Goal: Task Accomplishment & Management: Use online tool/utility

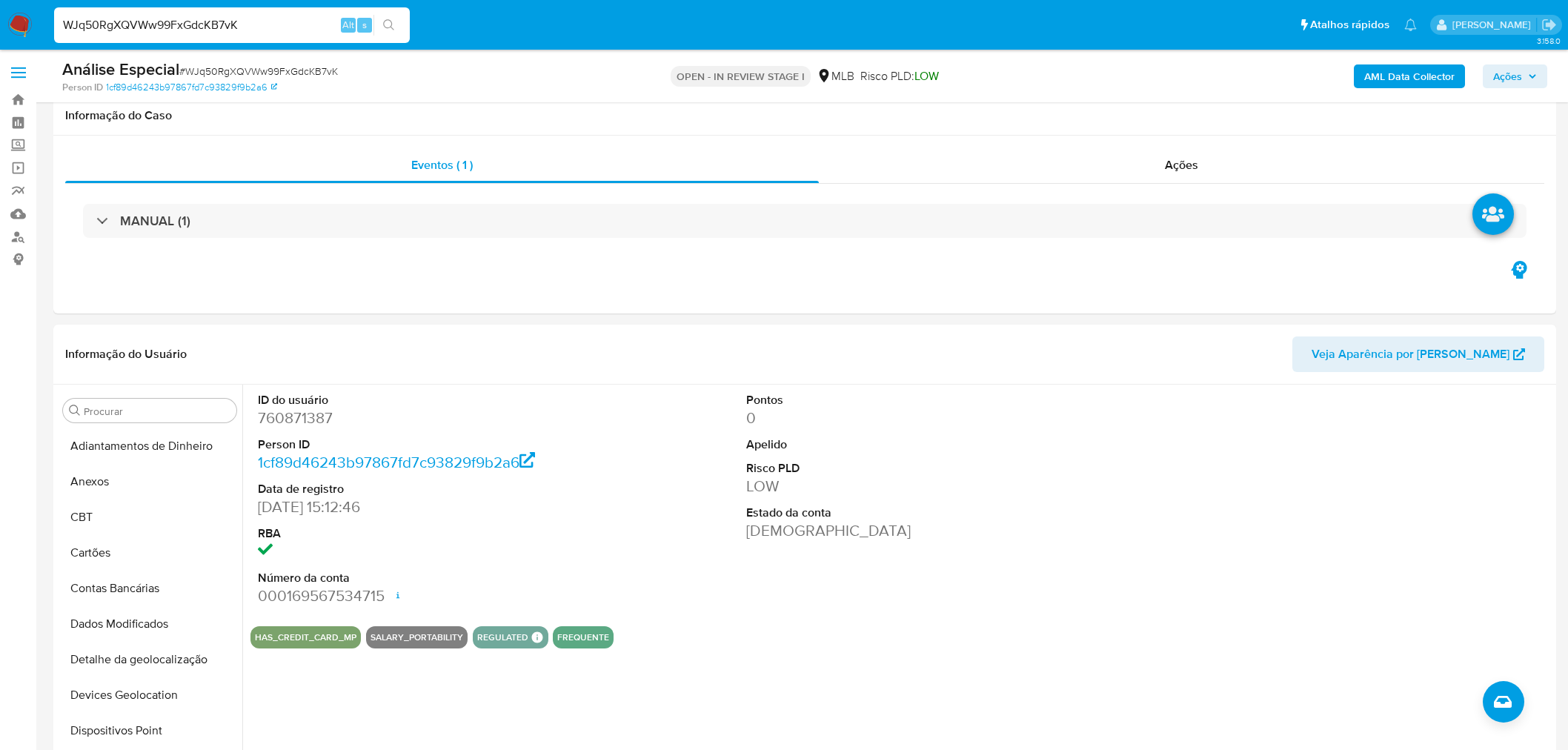
select select "10"
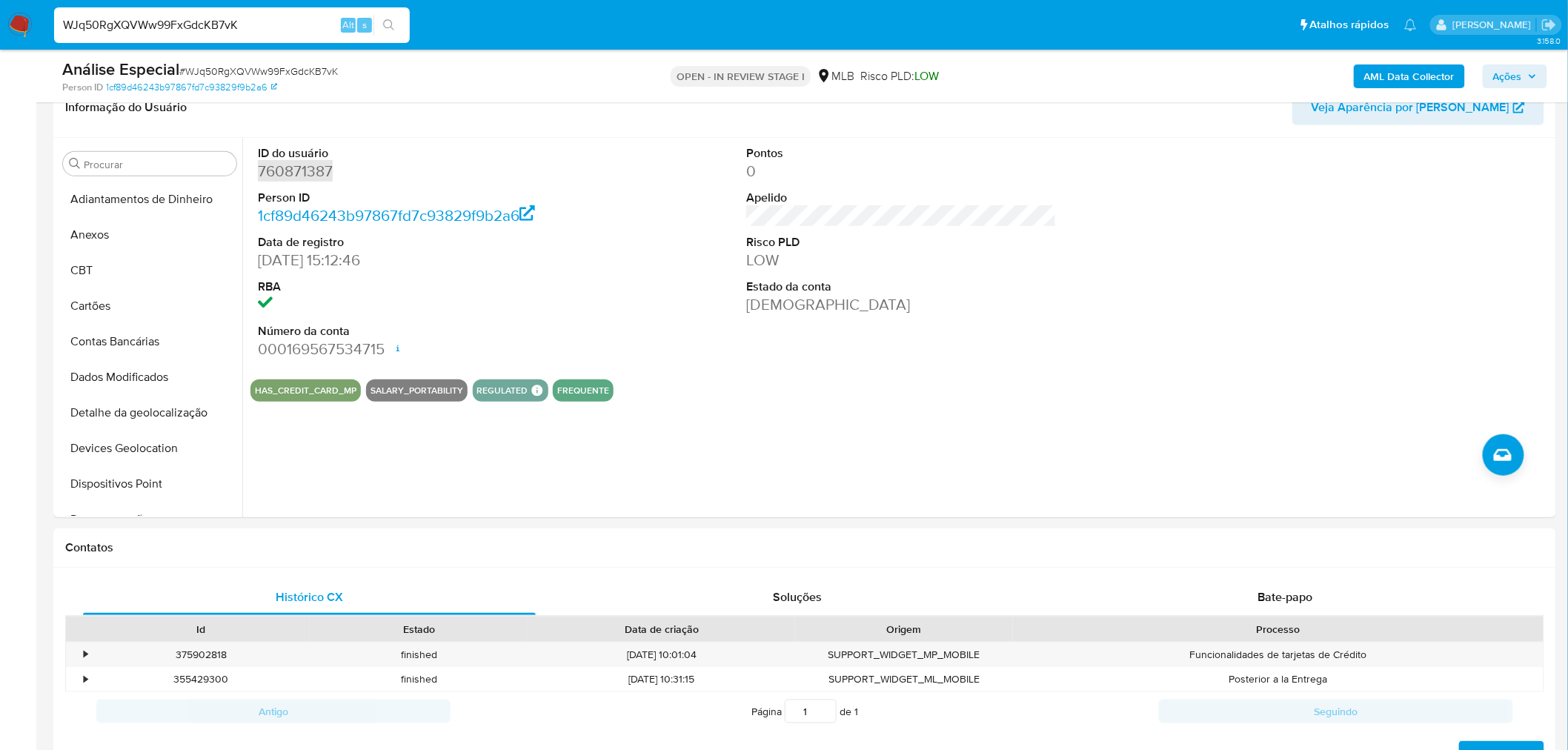
scroll to position [203, 0]
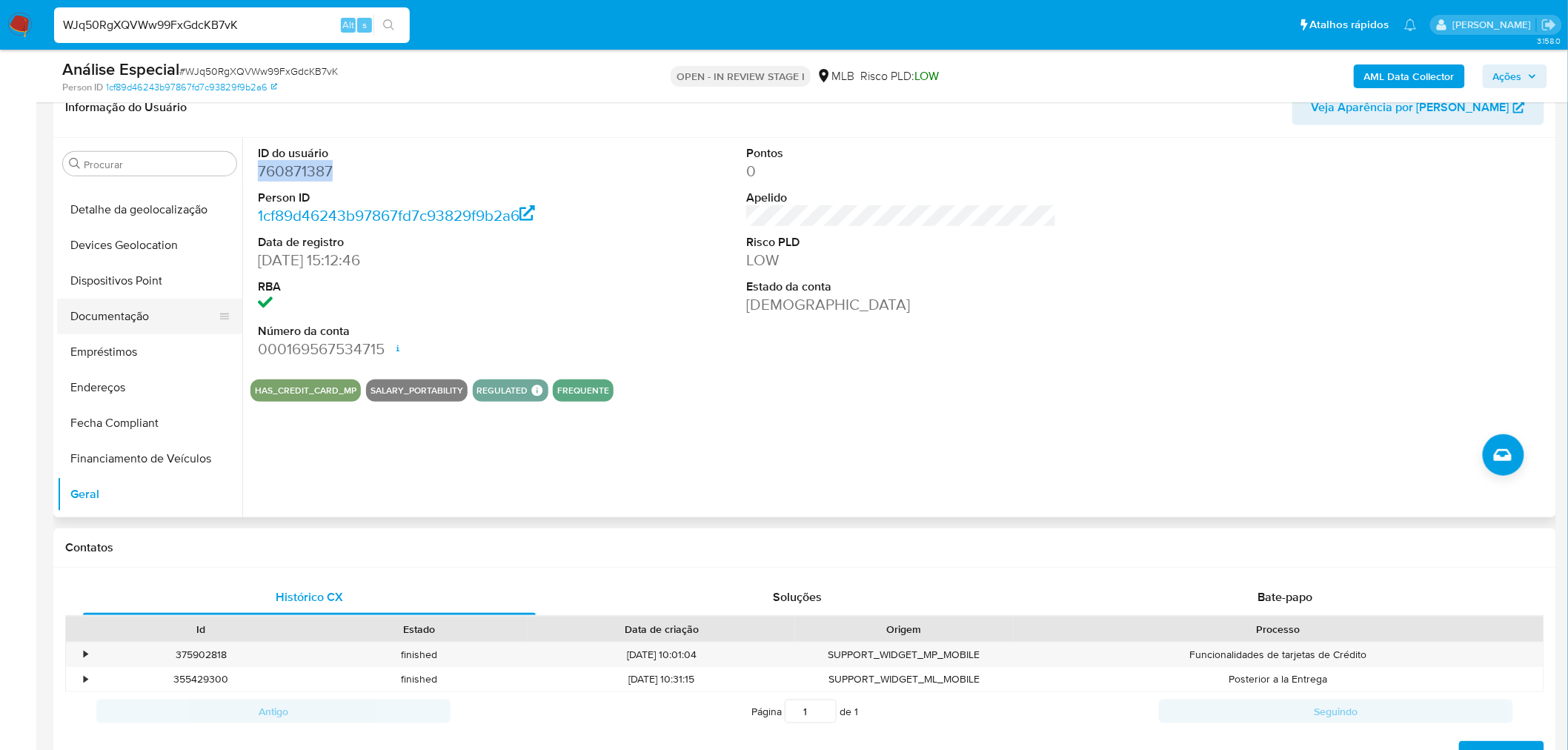
click at [139, 319] on button "Documentação" at bounding box center [144, 316] width 174 height 36
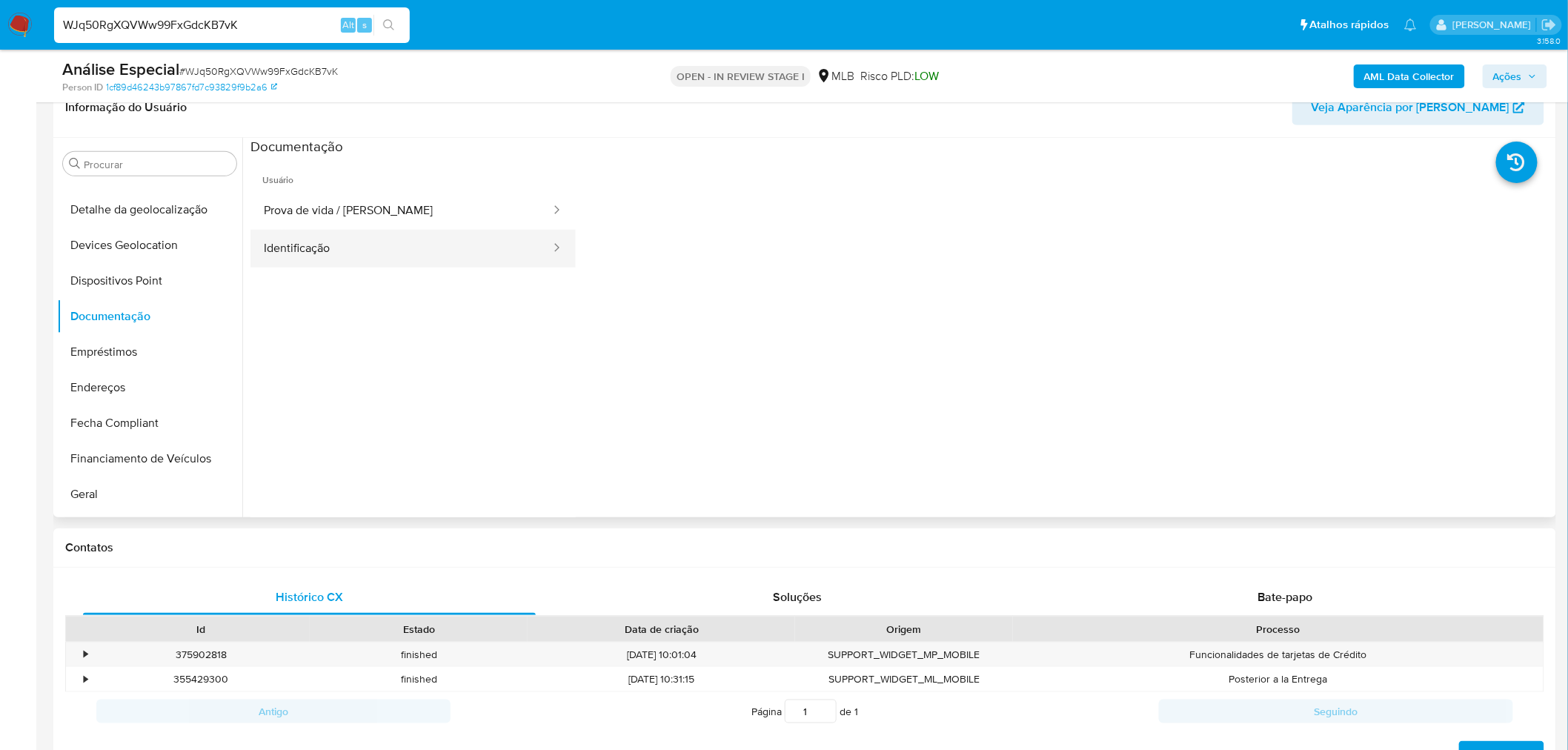
drag, startPoint x: 502, startPoint y: 235, endPoint x: 480, endPoint y: 235, distance: 22.0
click at [499, 232] on button "Identificação" at bounding box center [401, 249] width 302 height 38
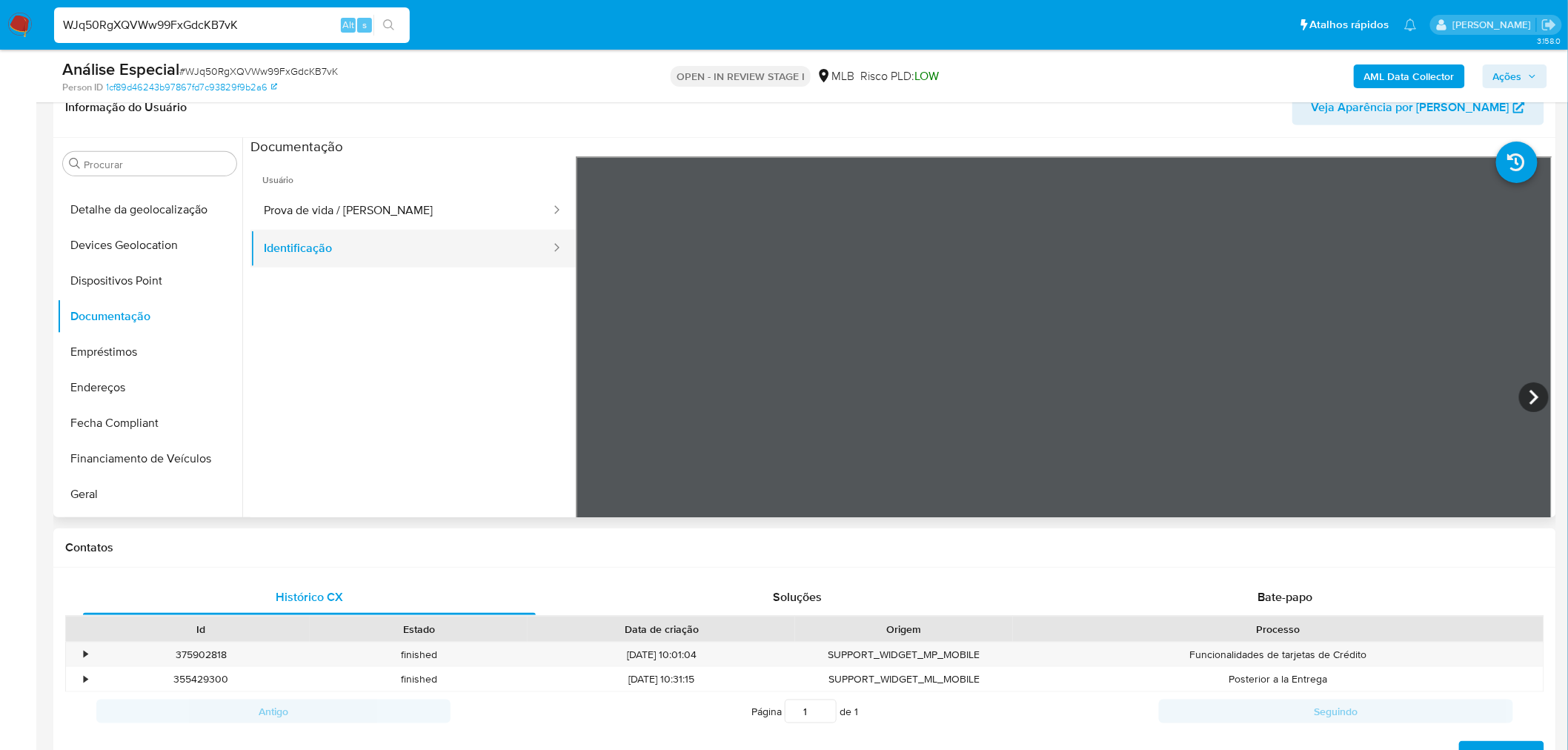
click at [494, 242] on button "Identificação" at bounding box center [401, 249] width 302 height 38
click at [479, 210] on button "Prova de vida / [PERSON_NAME]" at bounding box center [401, 211] width 302 height 38
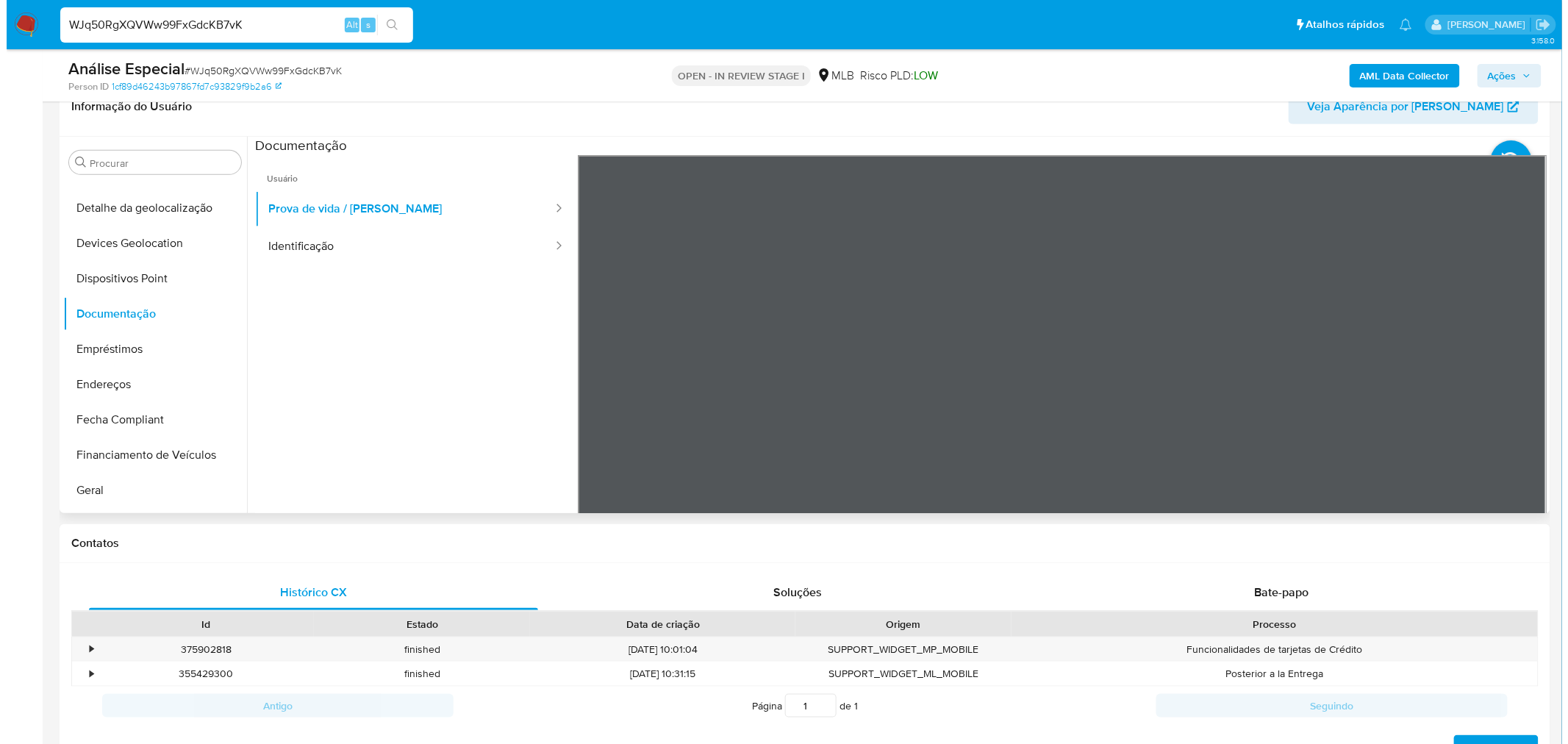
scroll to position [0, 0]
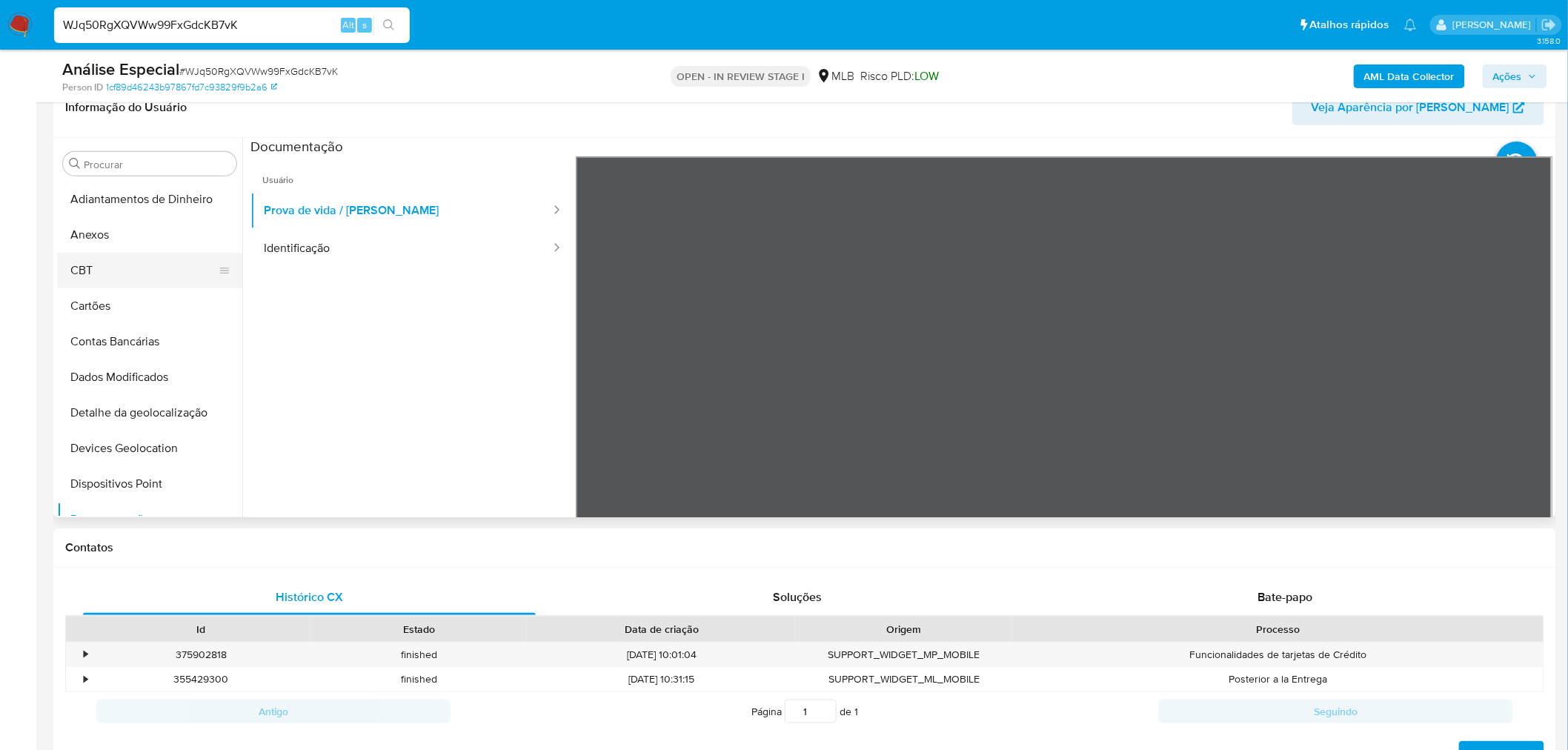
click at [130, 259] on button "CBT" at bounding box center [144, 271] width 174 height 36
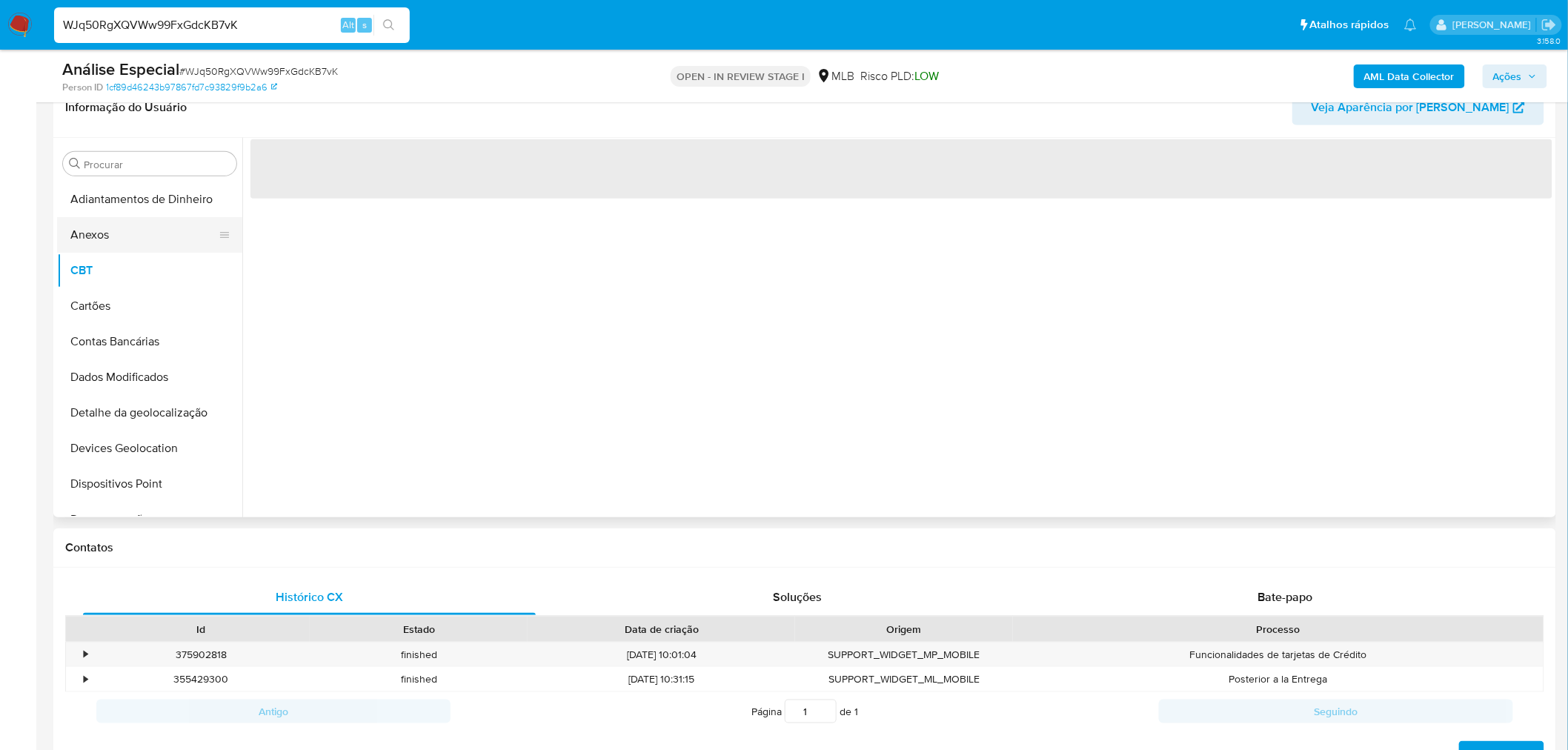
click at [137, 246] on button "Anexos" at bounding box center [144, 235] width 174 height 36
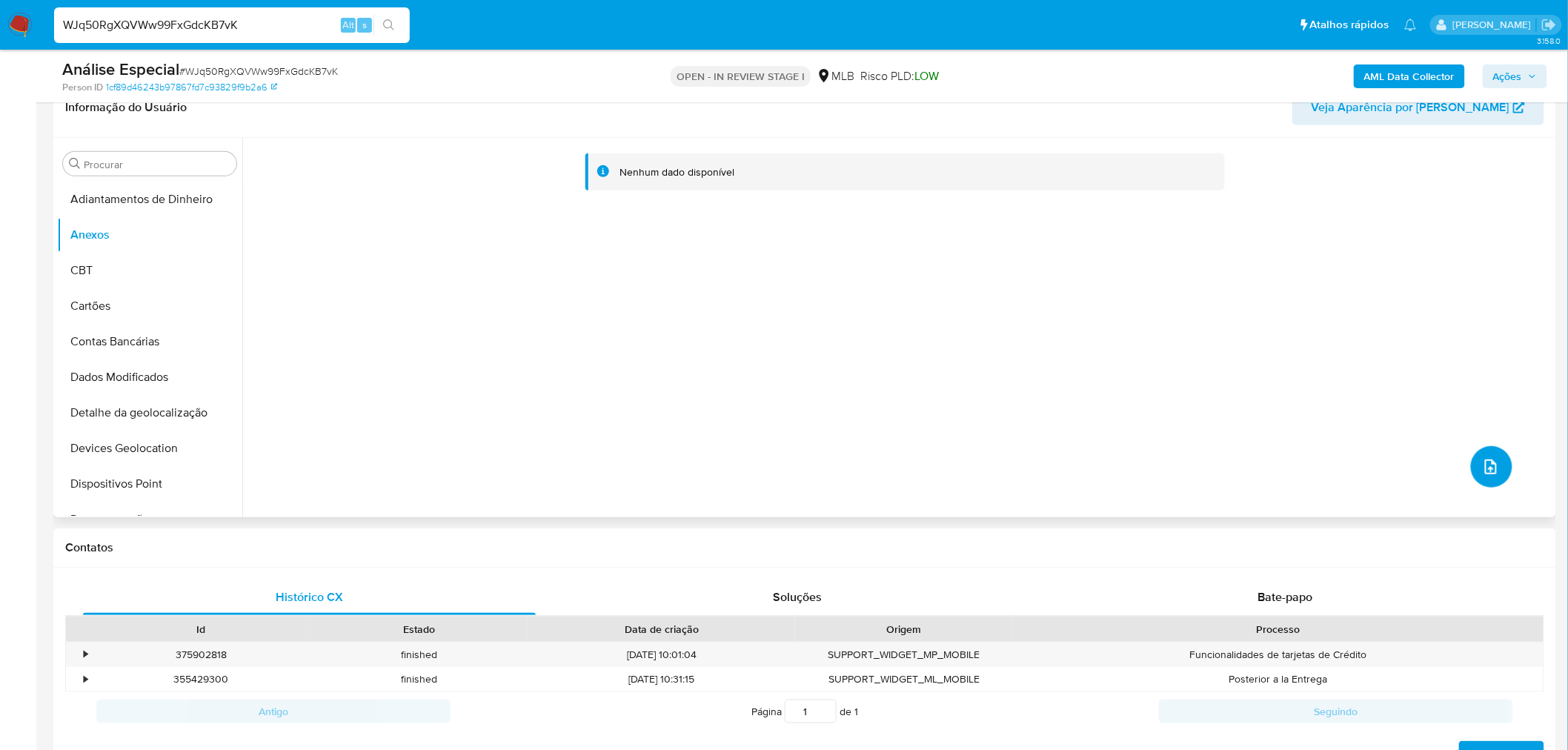
click at [1502, 464] on button "upload-file" at bounding box center [1491, 467] width 42 height 42
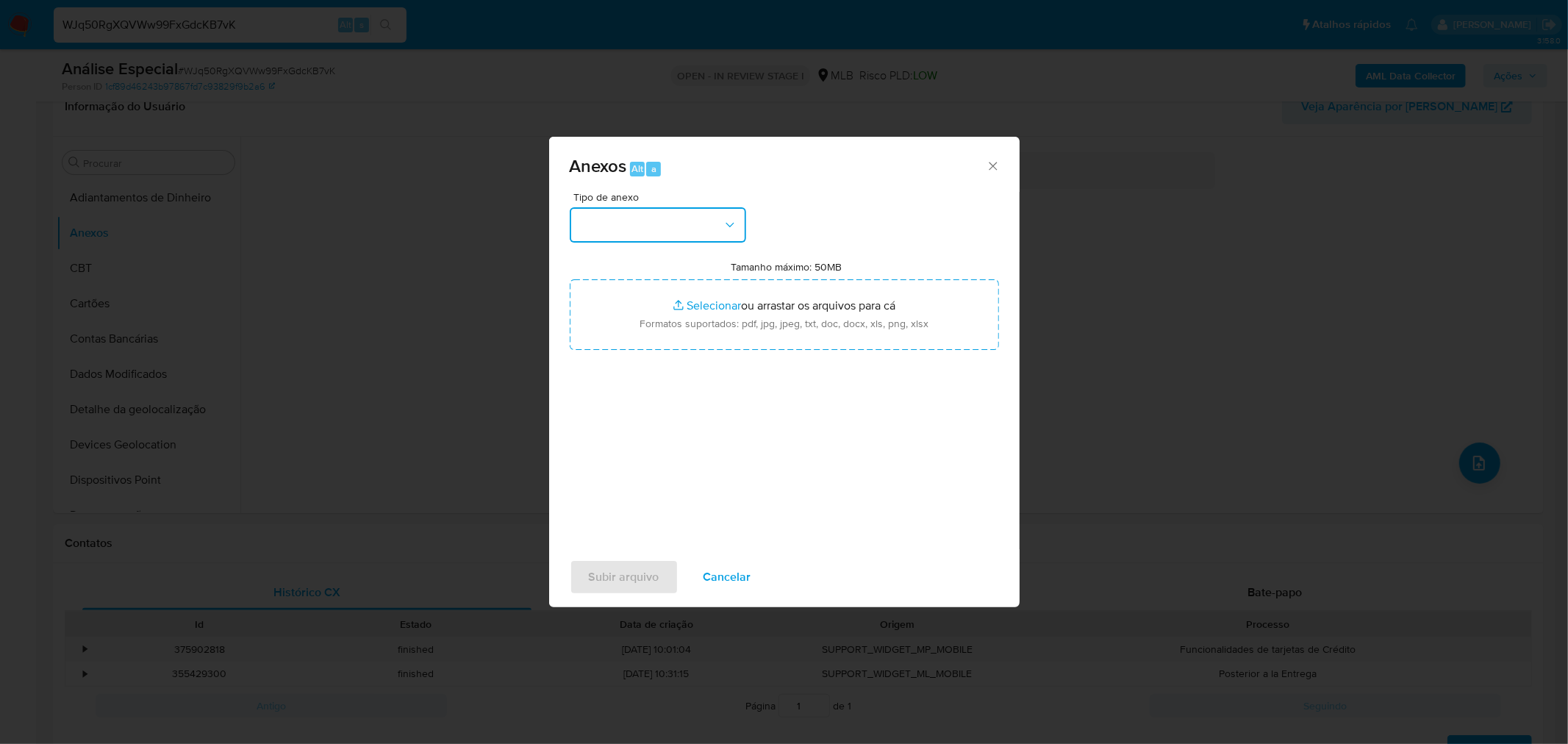
click at [680, 238] on button "button" at bounding box center [658, 225] width 177 height 36
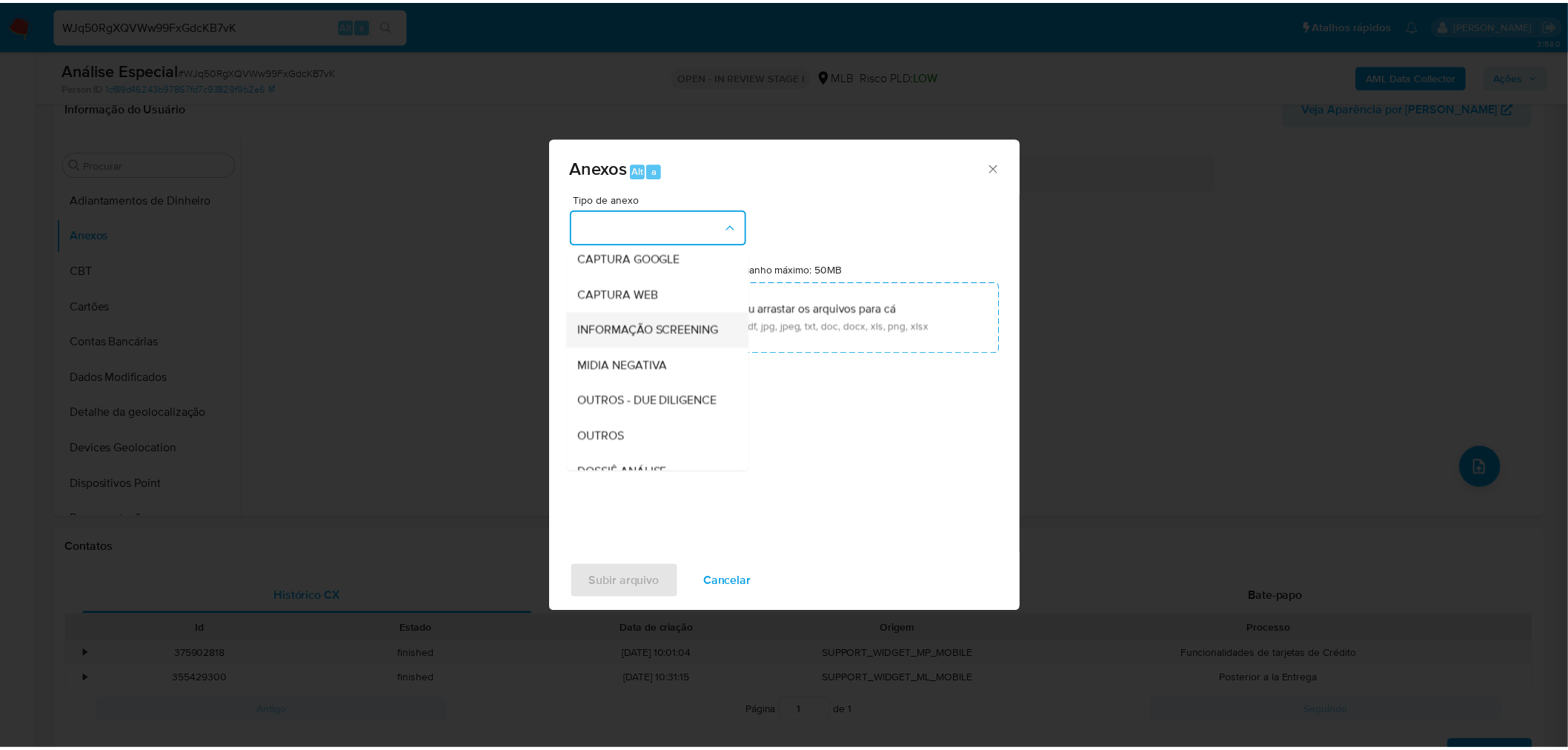
scroll to position [83, 0]
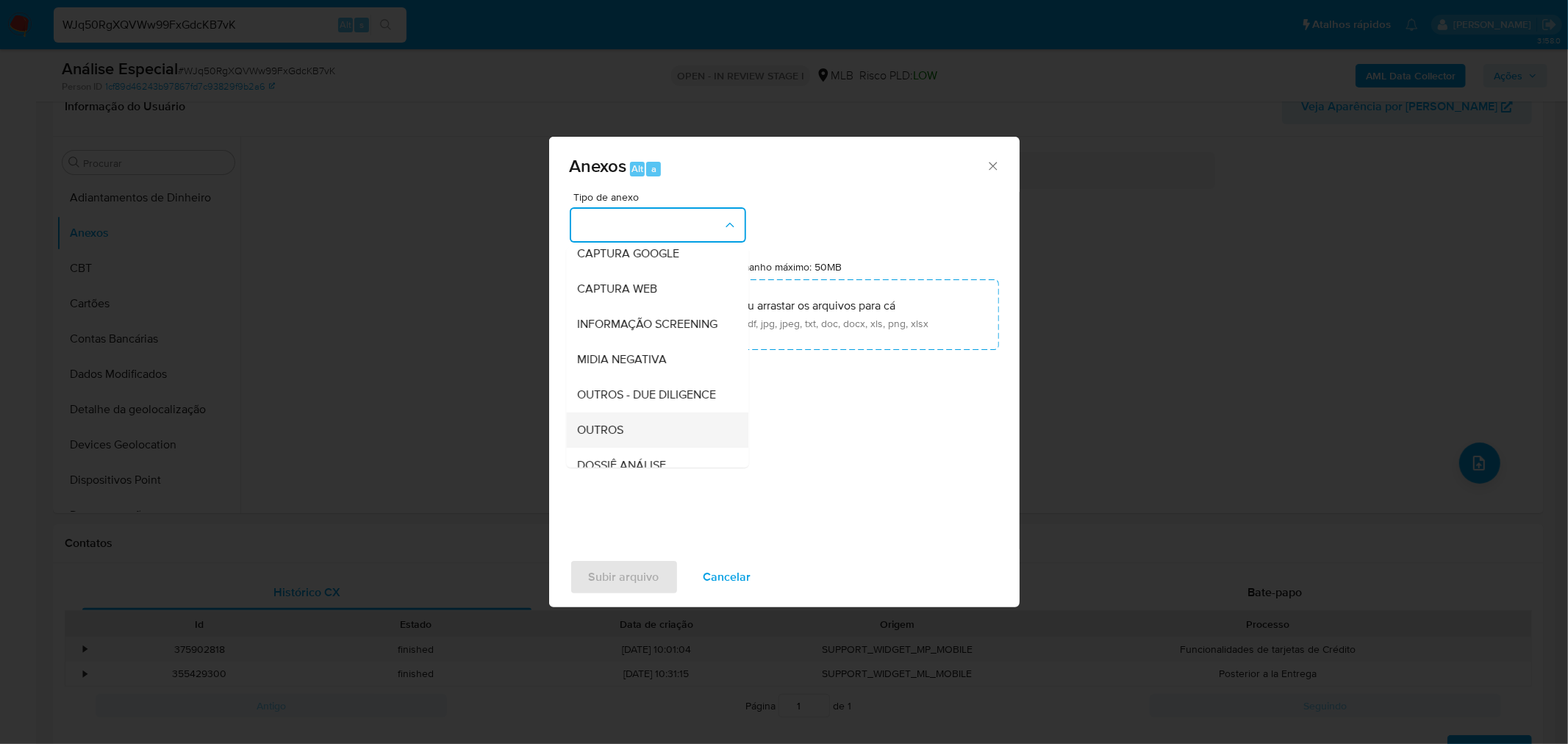
click at [594, 437] on span "OUTROS" at bounding box center [601, 429] width 46 height 14
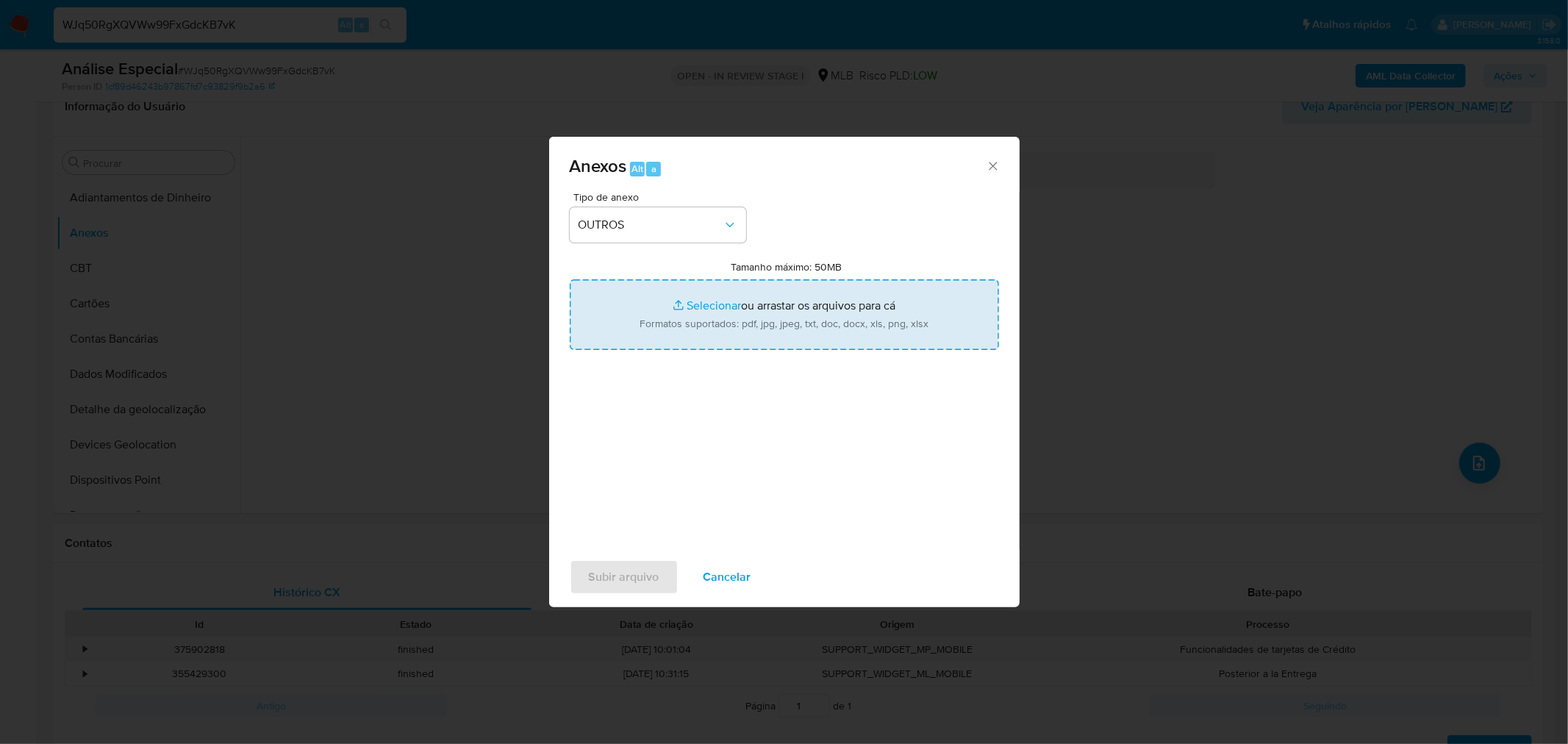
type input "C:\fakepath\Mulan 760871387_2025_09_11_07_39_09 KARINA SERTORIO DE SOUZA.pdf"
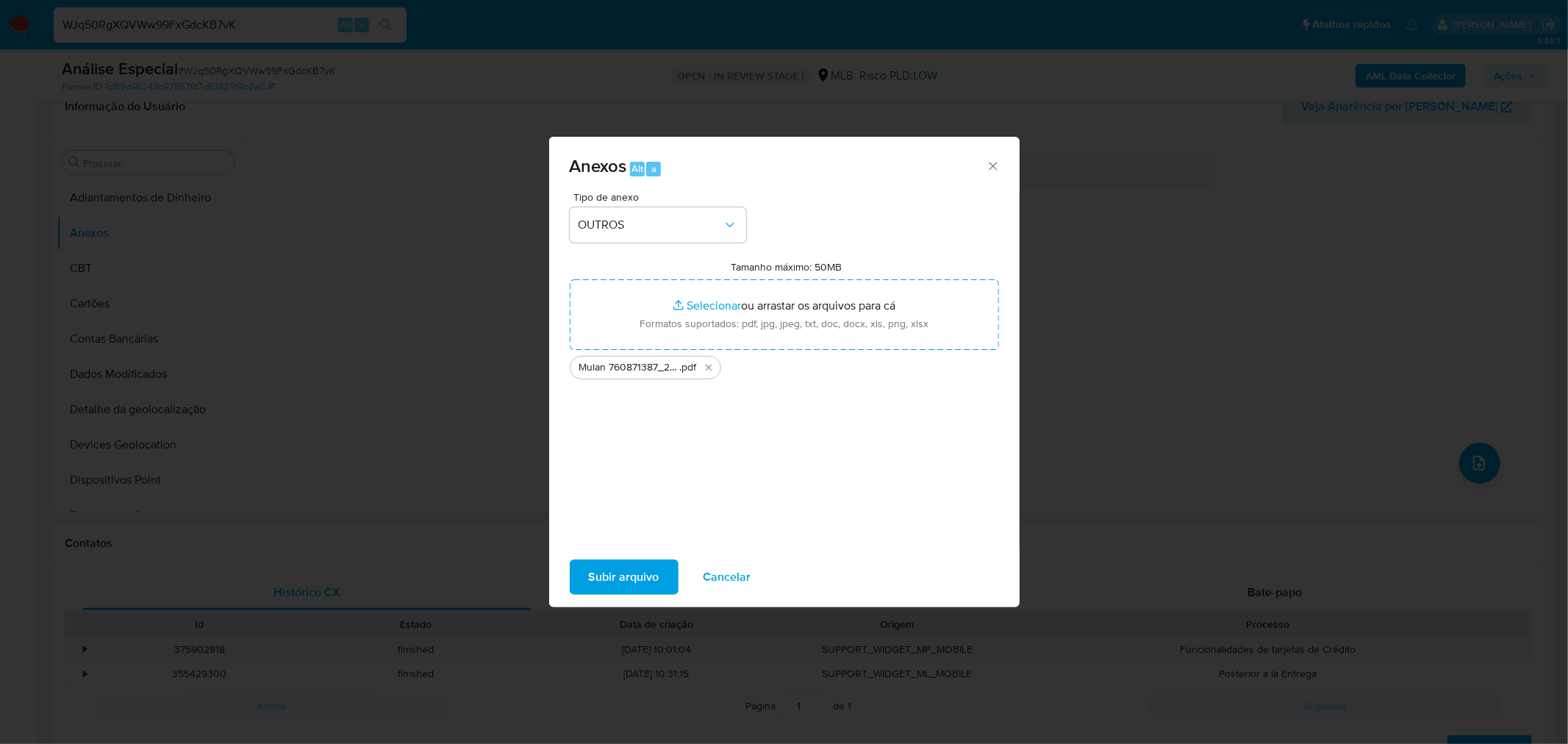
click at [626, 578] on span "Subir arquivo" at bounding box center [624, 577] width 70 height 32
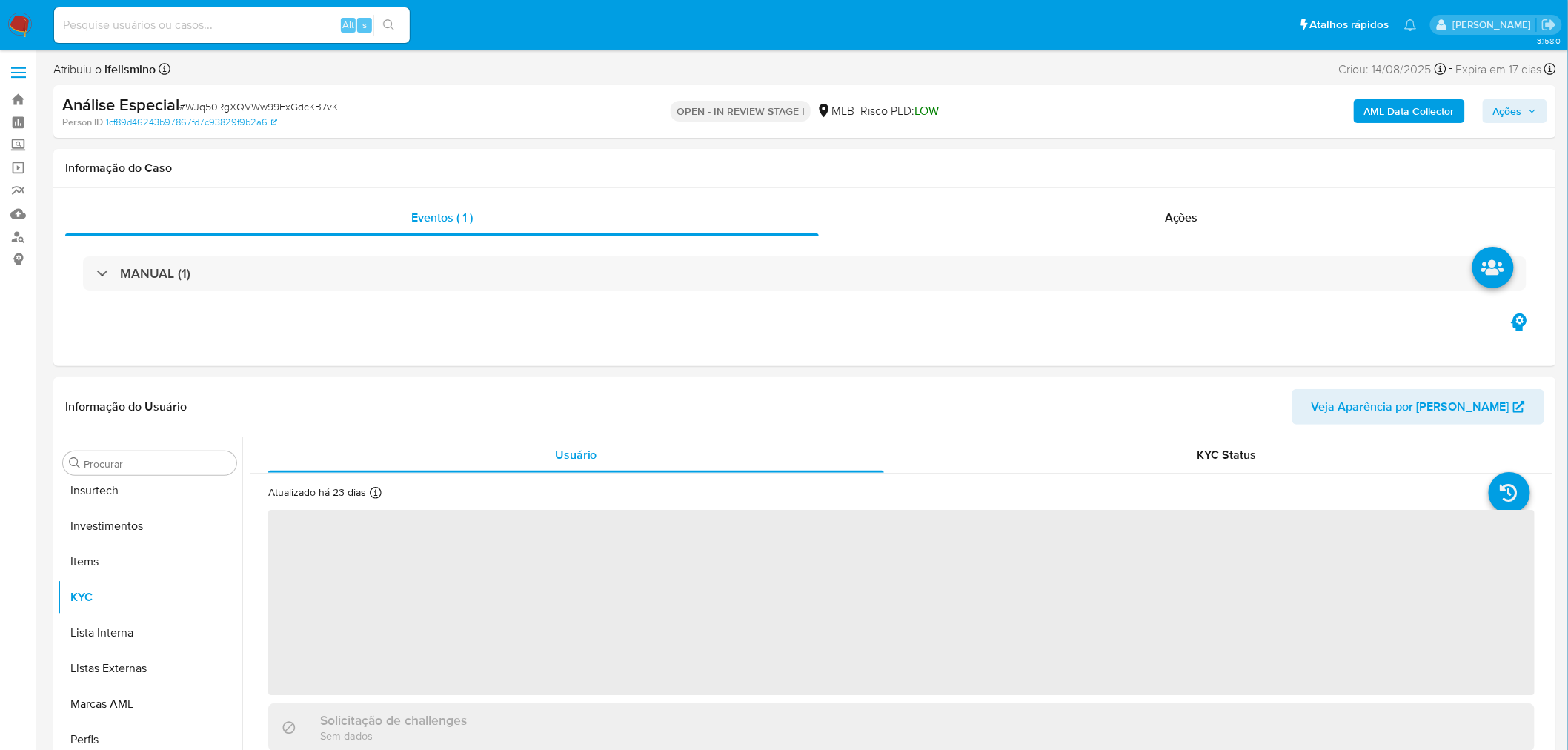
scroll to position [697, 0]
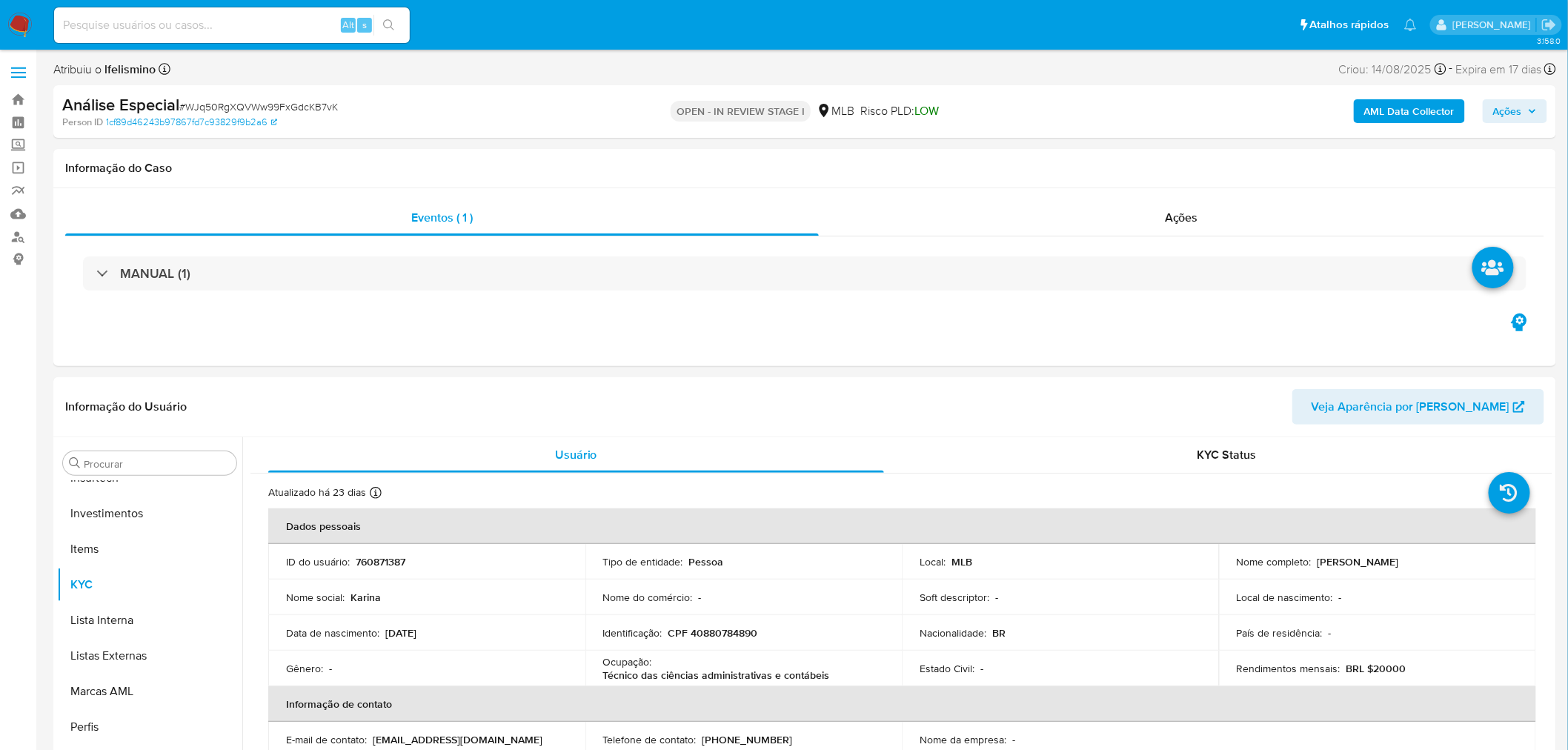
select select "10"
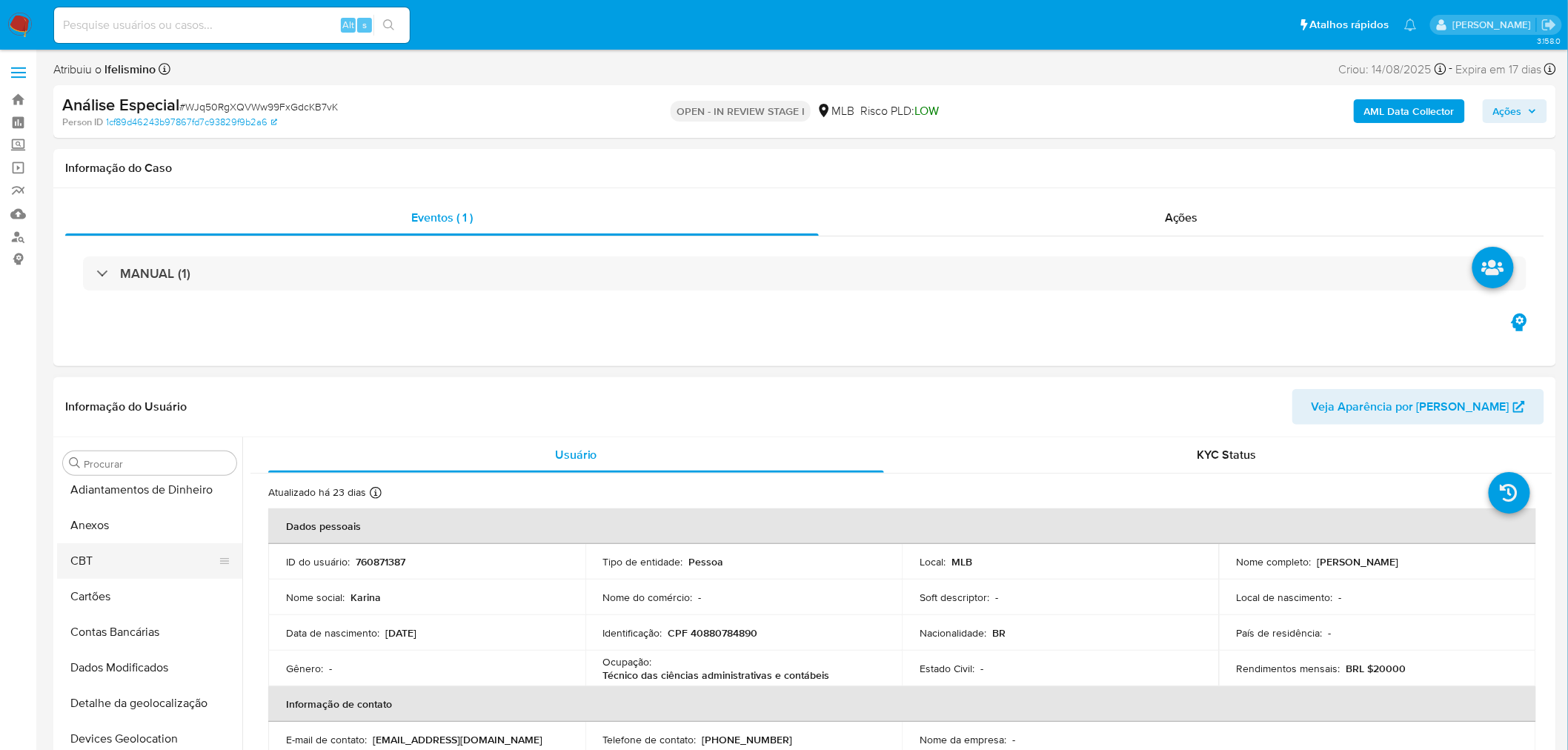
scroll to position [0, 0]
drag, startPoint x: 141, startPoint y: 538, endPoint x: 127, endPoint y: 534, distance: 14.6
click at [141, 538] on button "Anexos" at bounding box center [144, 534] width 174 height 36
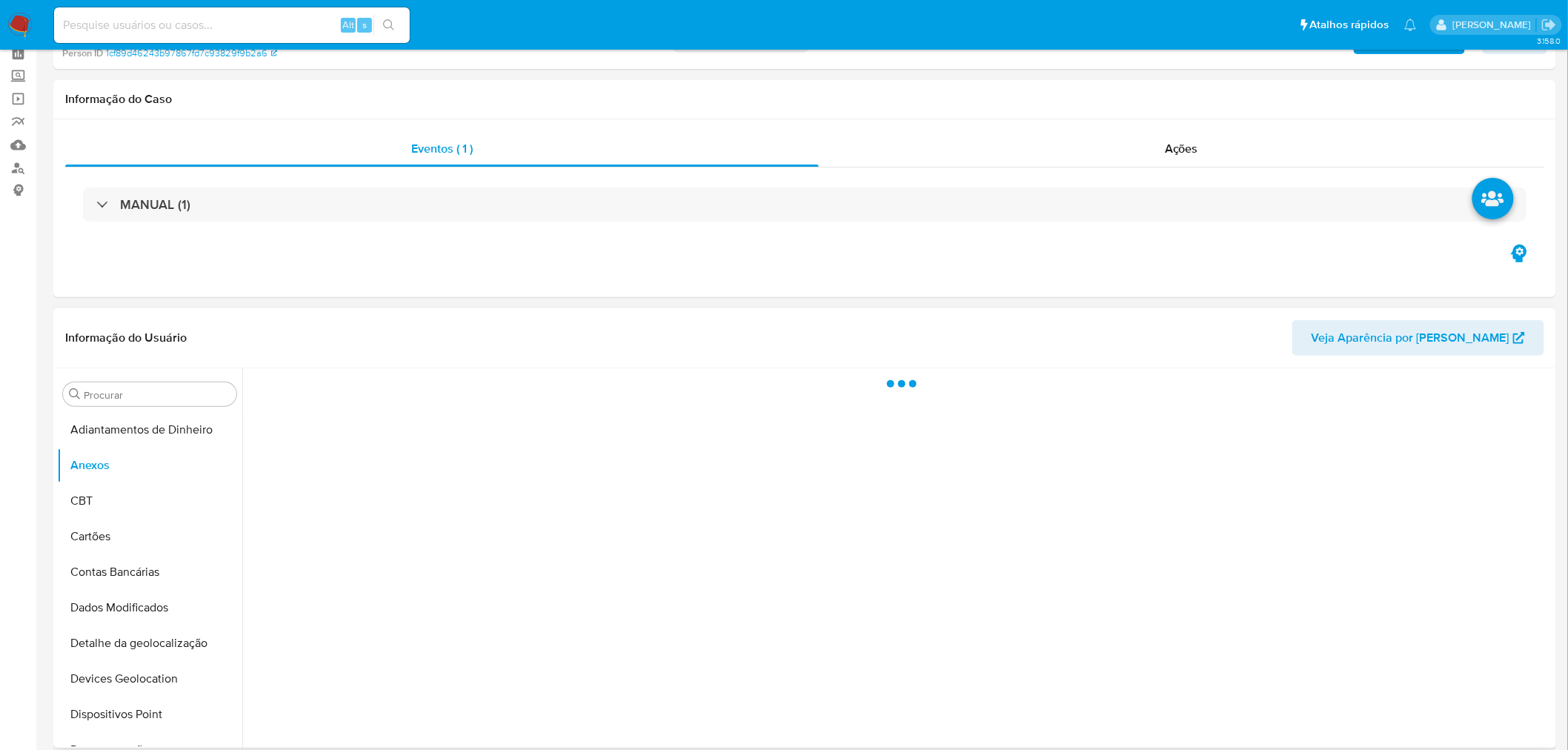
scroll to position [164, 0]
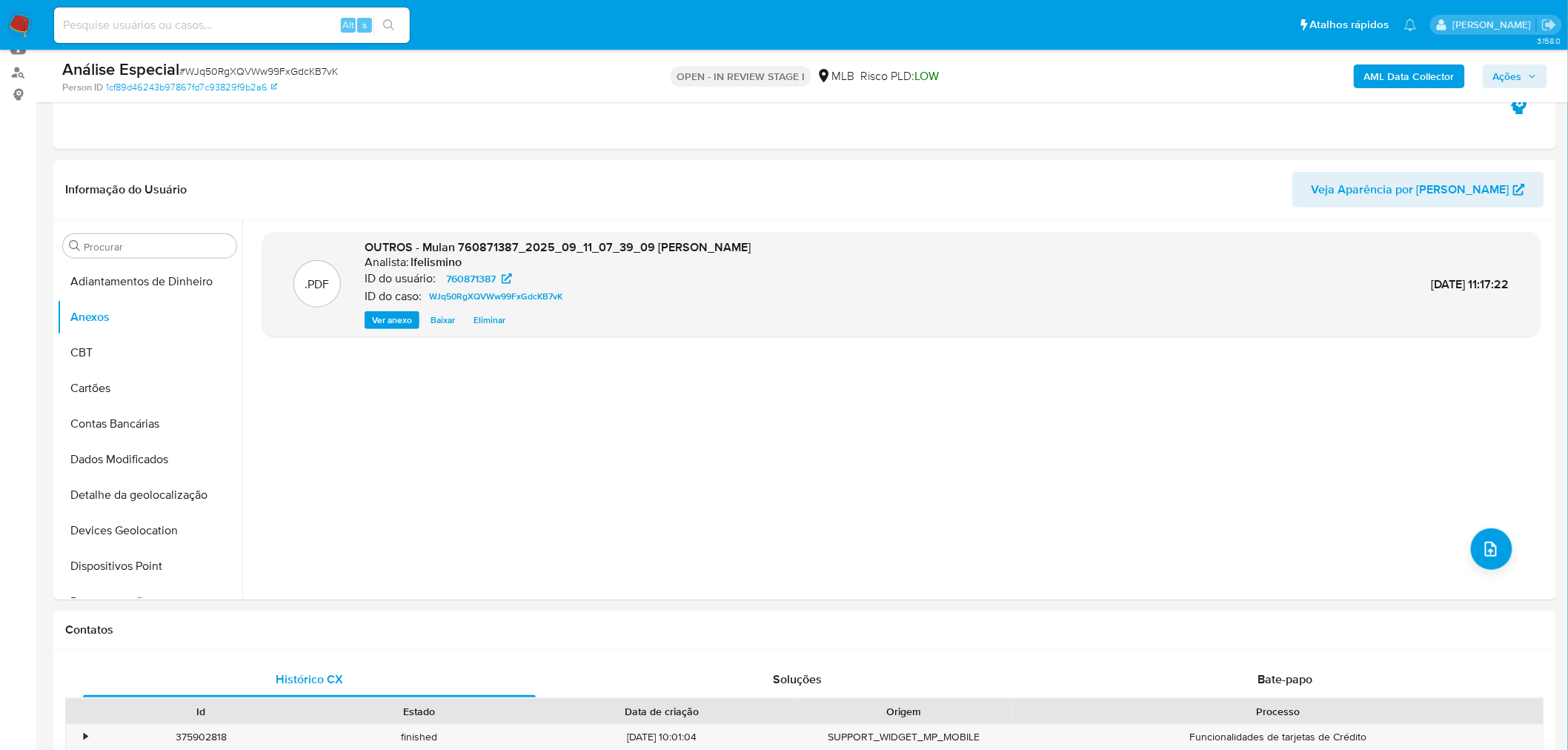
click at [1421, 67] on b "AML Data Collector" at bounding box center [1409, 77] width 90 height 24
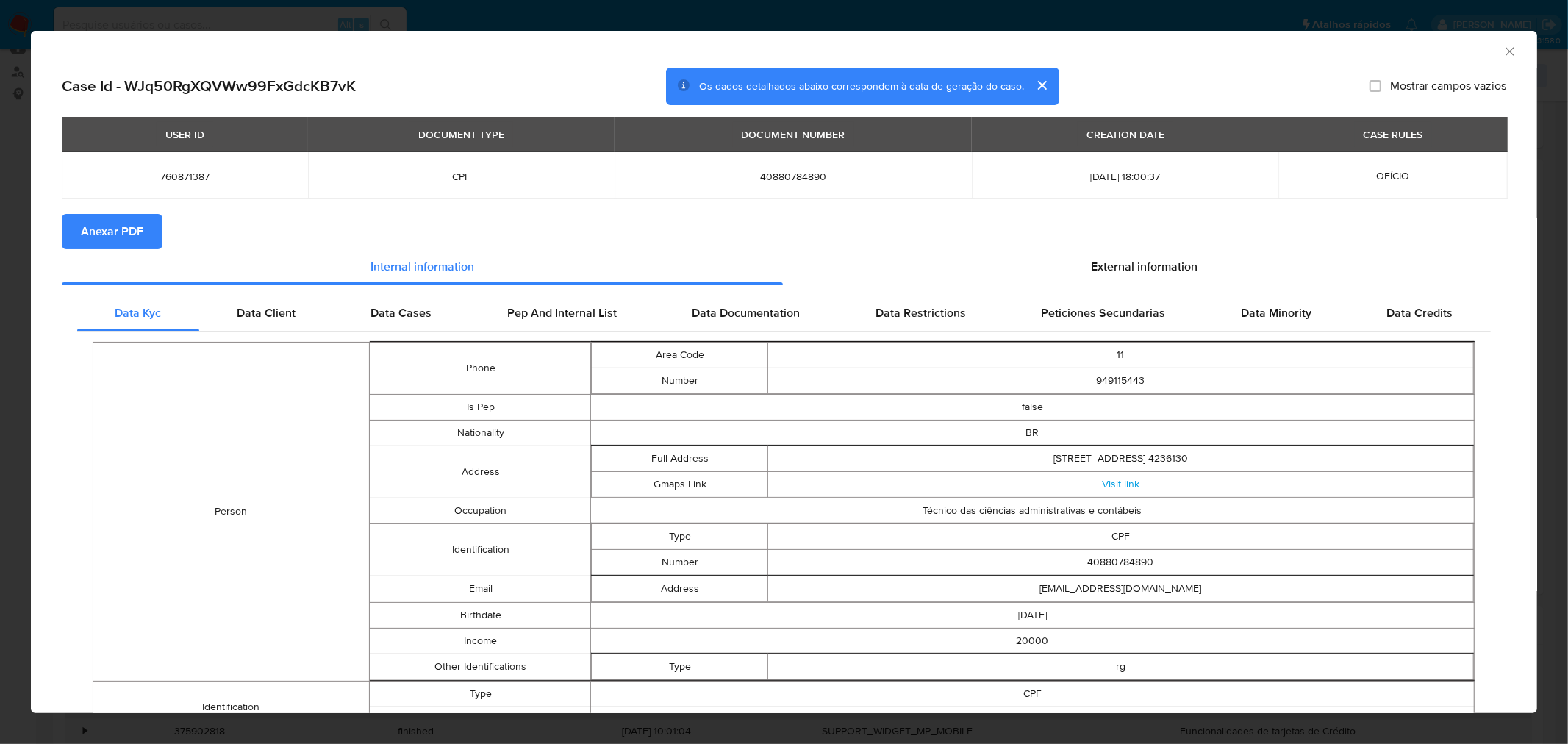
click at [116, 227] on span "Anexar PDF" at bounding box center [112, 232] width 63 height 32
click at [240, 19] on div "AML Data Collector Case Id - WJq50RgXQVWw99FxGdcKB7vK Os dados detalhados abaix…" at bounding box center [784, 372] width 1568 height 744
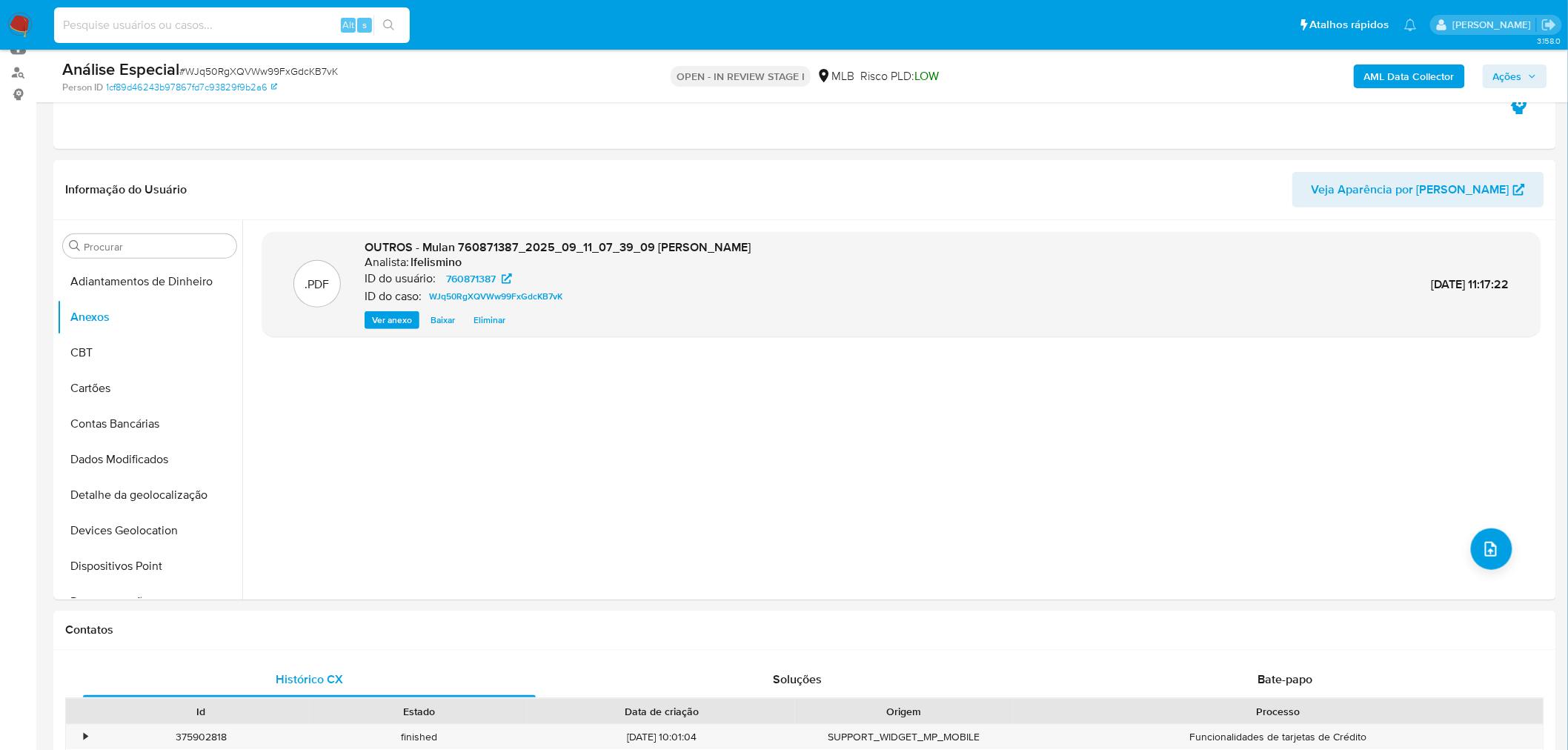
click at [202, 30] on input at bounding box center [231, 25] width 355 height 20
paste input "vFkSrwXsNMzk5tzAsjYvwnAT"
type input "vFkSrwXsNMzk5tzAsjYvwnAT"
click at [383, 23] on icon "search-icon" at bounding box center [389, 26] width 12 height 12
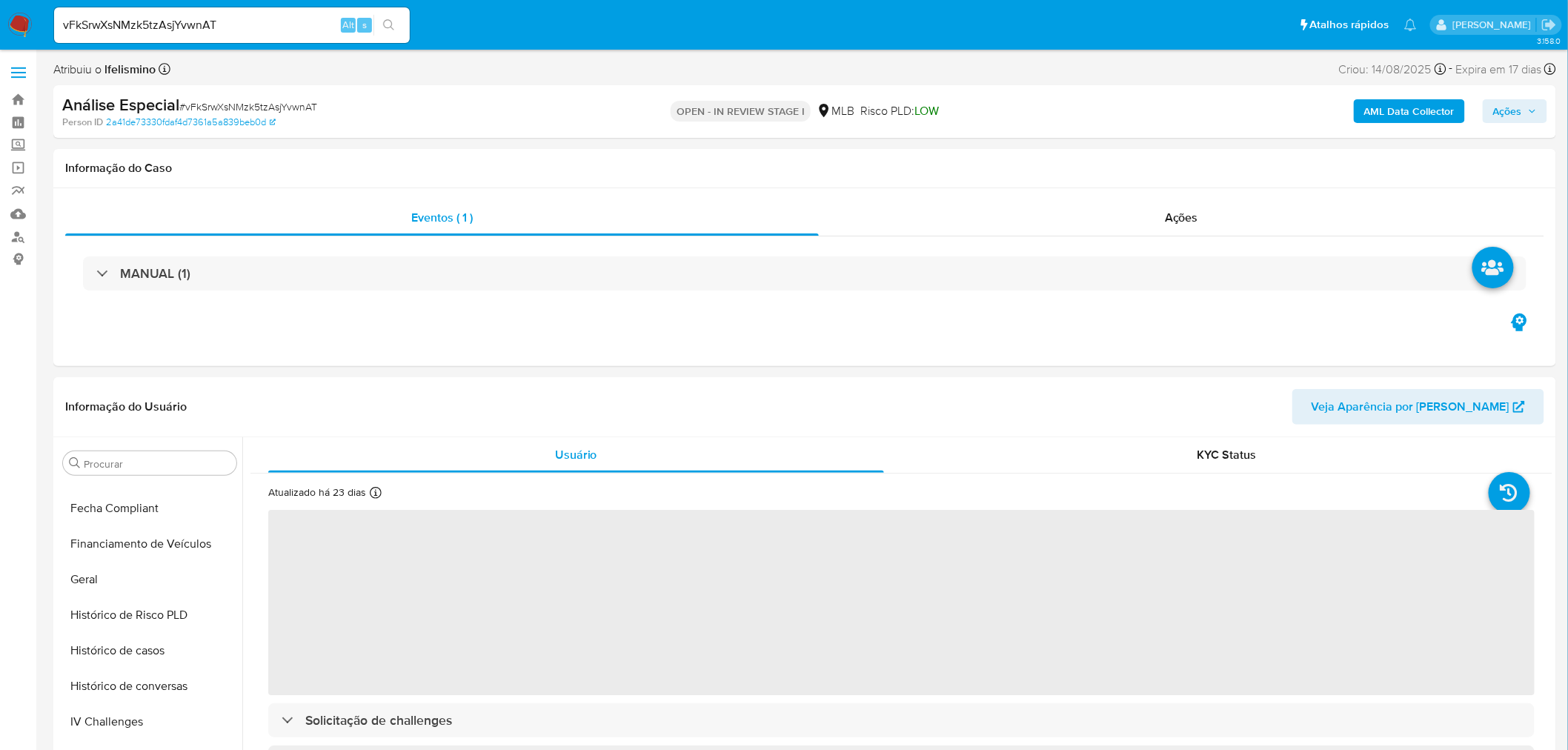
scroll to position [685, 0]
select select "10"
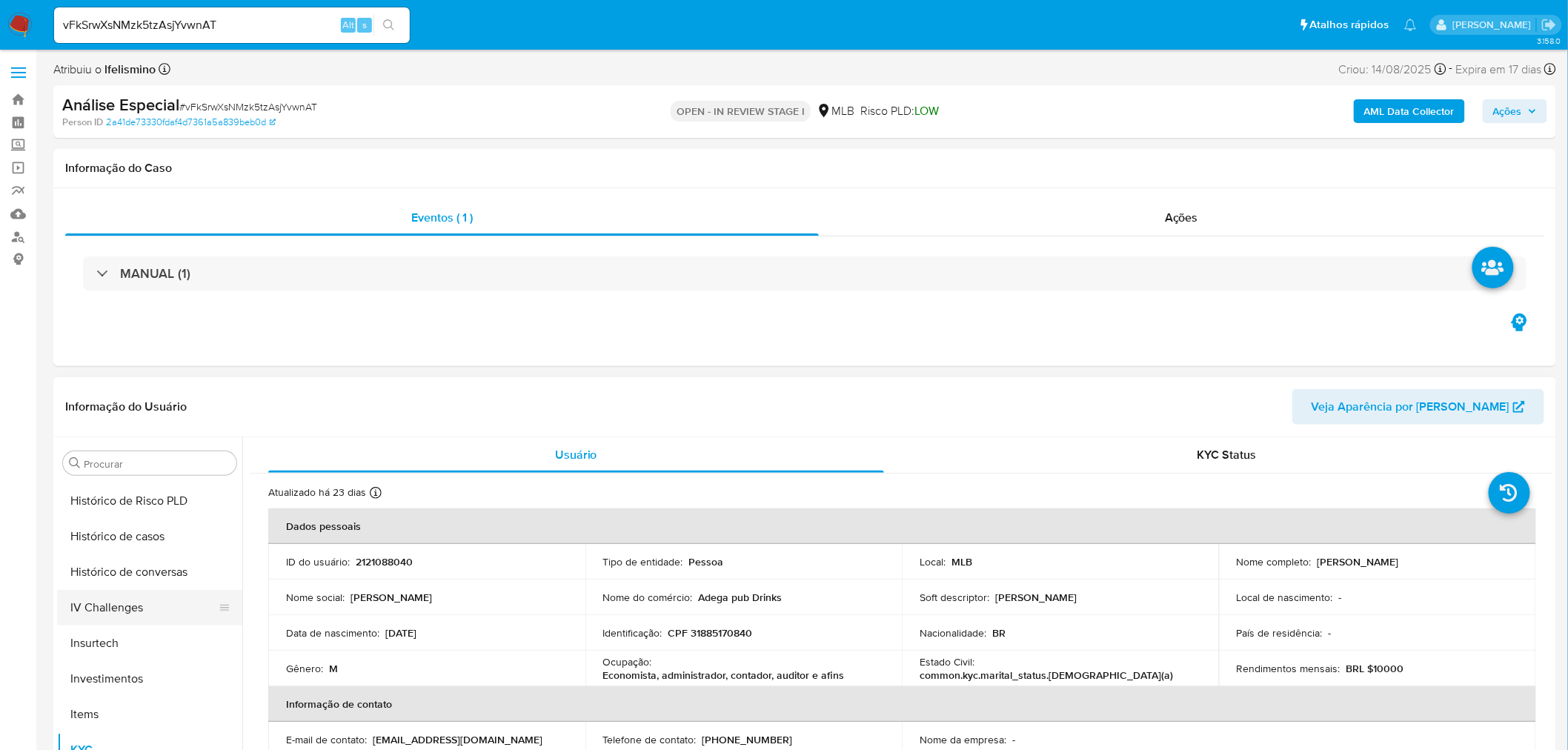
scroll to position [449, 0]
click at [131, 560] on button "Geral" at bounding box center [144, 548] width 174 height 36
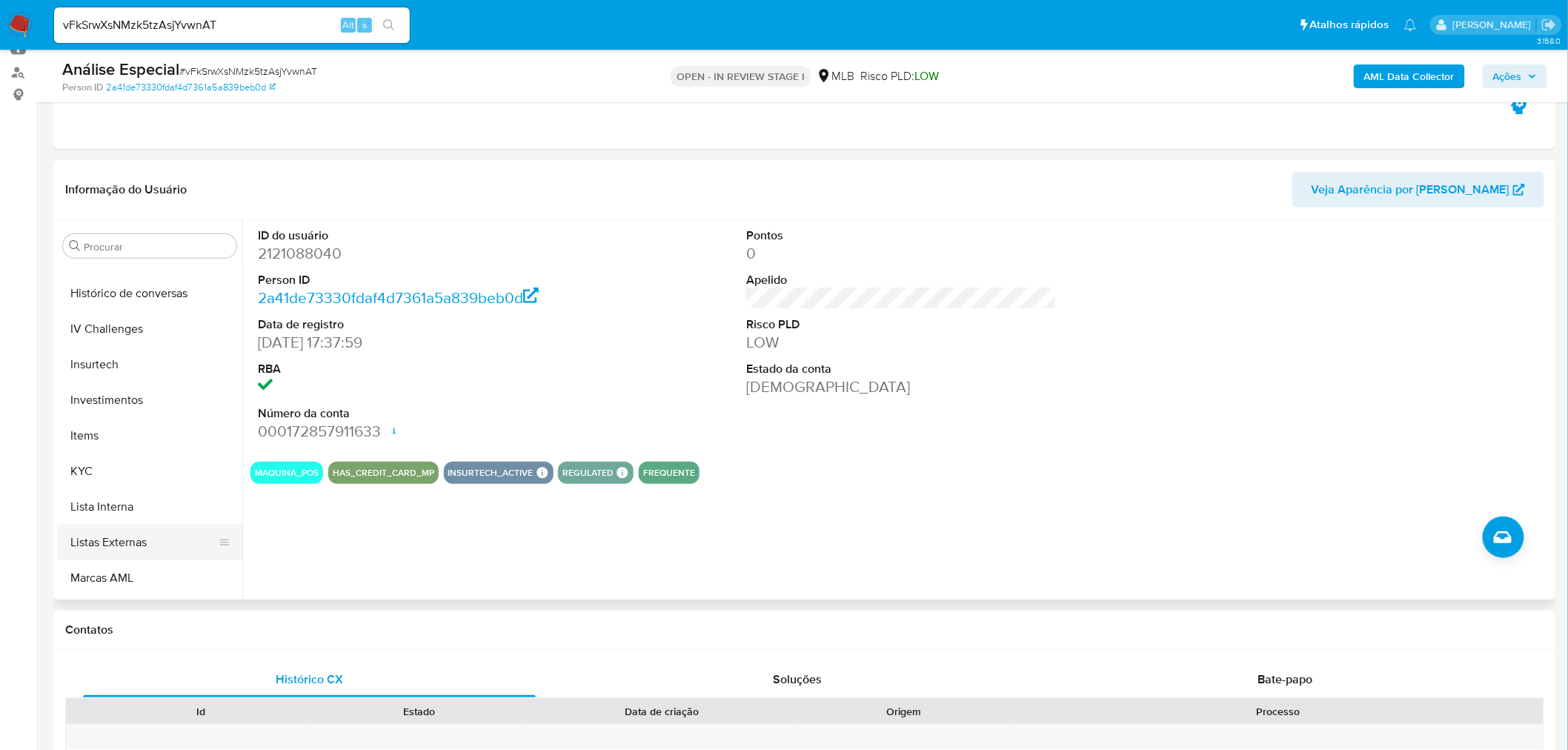
scroll to position [614, 0]
click at [119, 453] on button "KYC" at bounding box center [144, 451] width 174 height 36
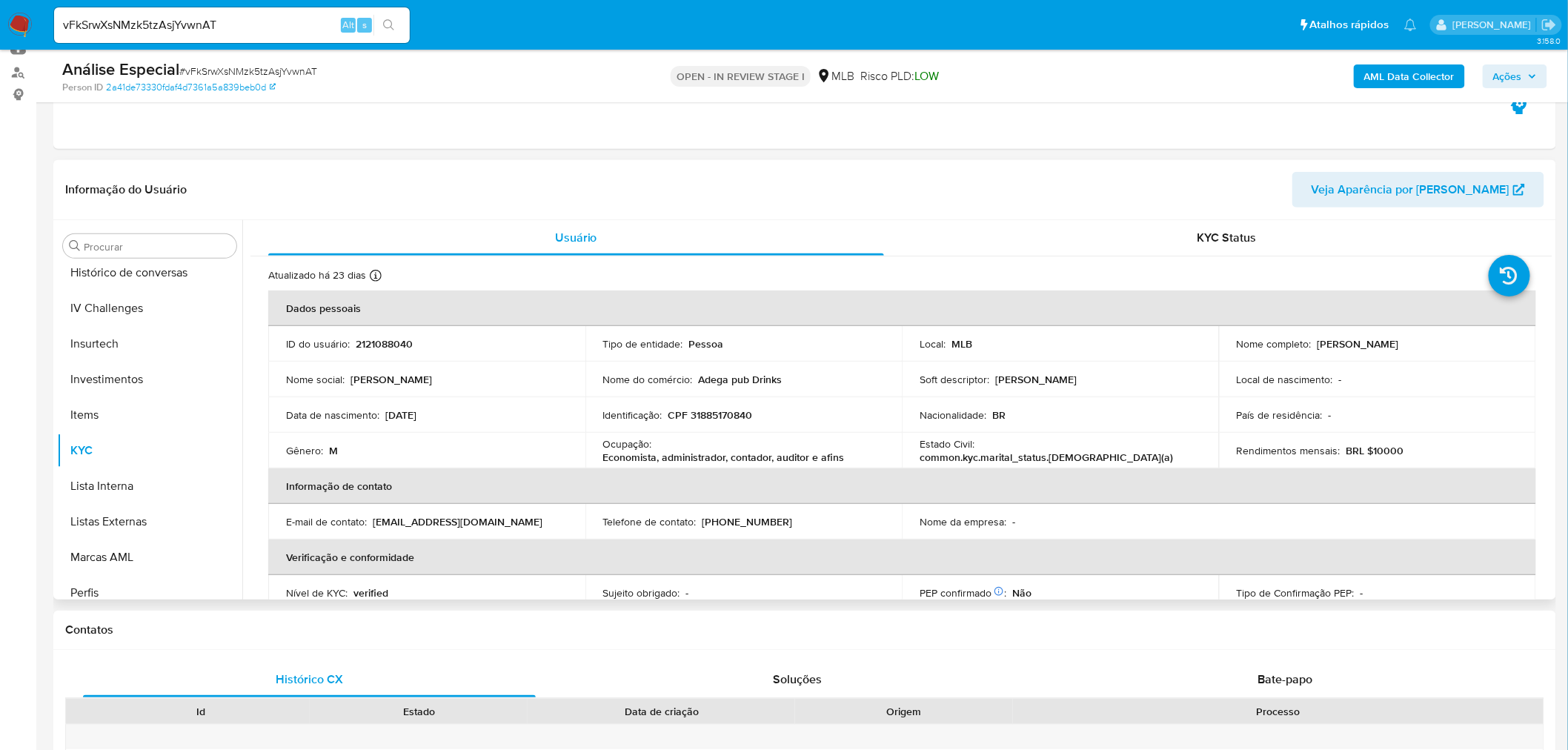
click at [701, 374] on p "Adega pub Drinks" at bounding box center [741, 379] width 84 height 14
drag, startPoint x: 697, startPoint y: 379, endPoint x: 786, endPoint y: 379, distance: 89.0
click at [786, 379] on div "Nome do comércio : Adega pub Drinks" at bounding box center [744, 379] width 281 height 14
copy p "Adega pub Drinks"
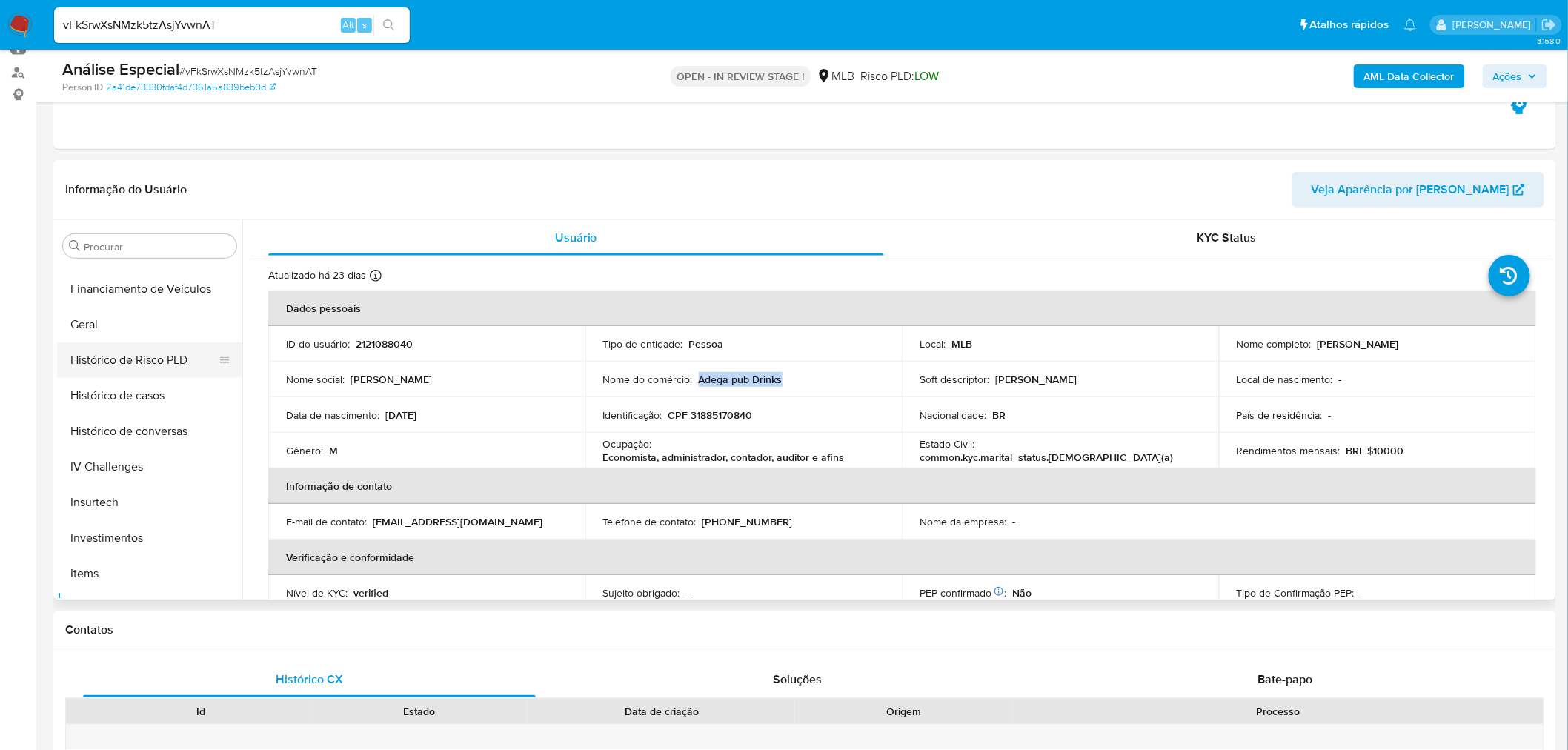
scroll to position [449, 0]
click at [134, 358] on button "Histórico de Risco PLD" at bounding box center [149, 366] width 185 height 36
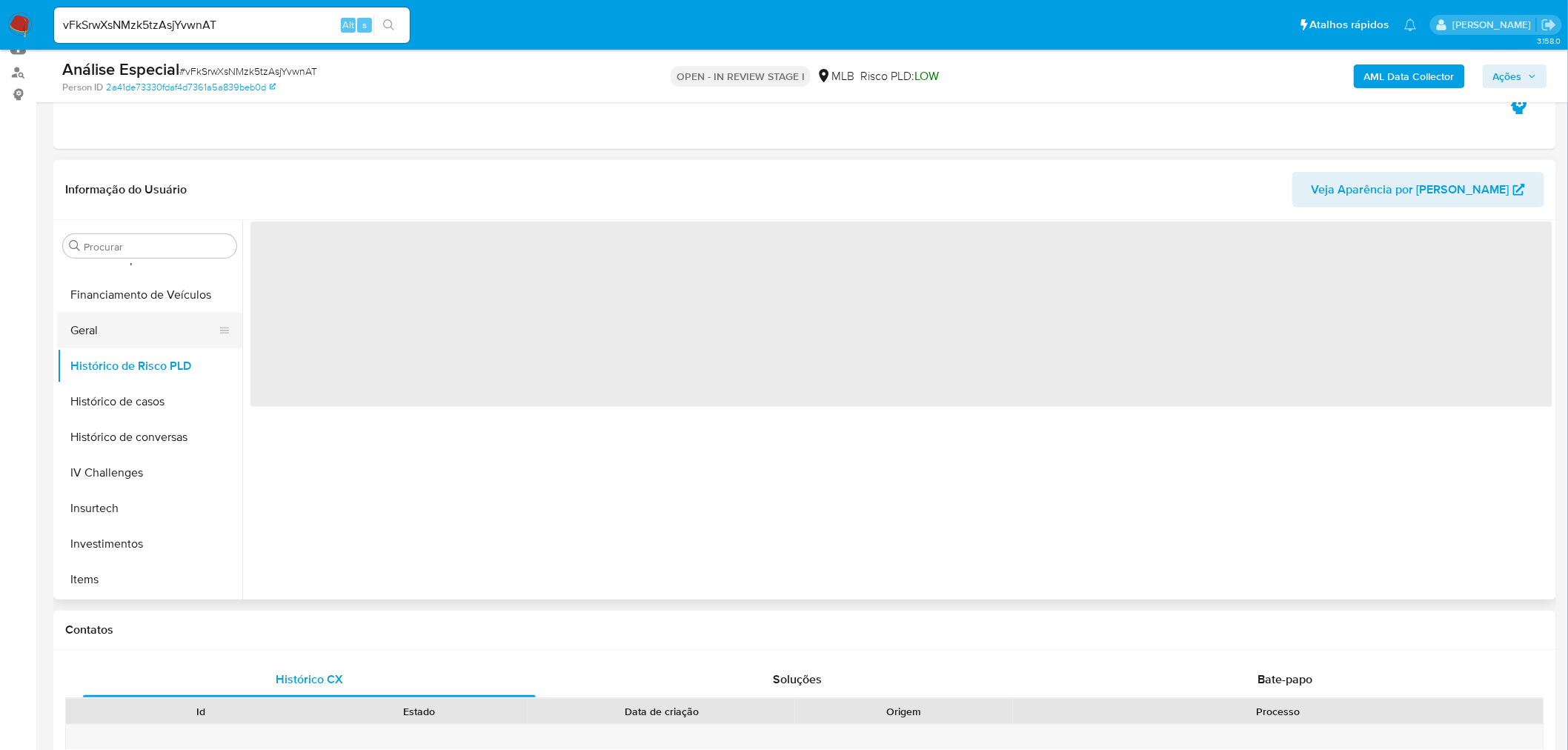
click at [136, 341] on button "Geral" at bounding box center [144, 331] width 174 height 36
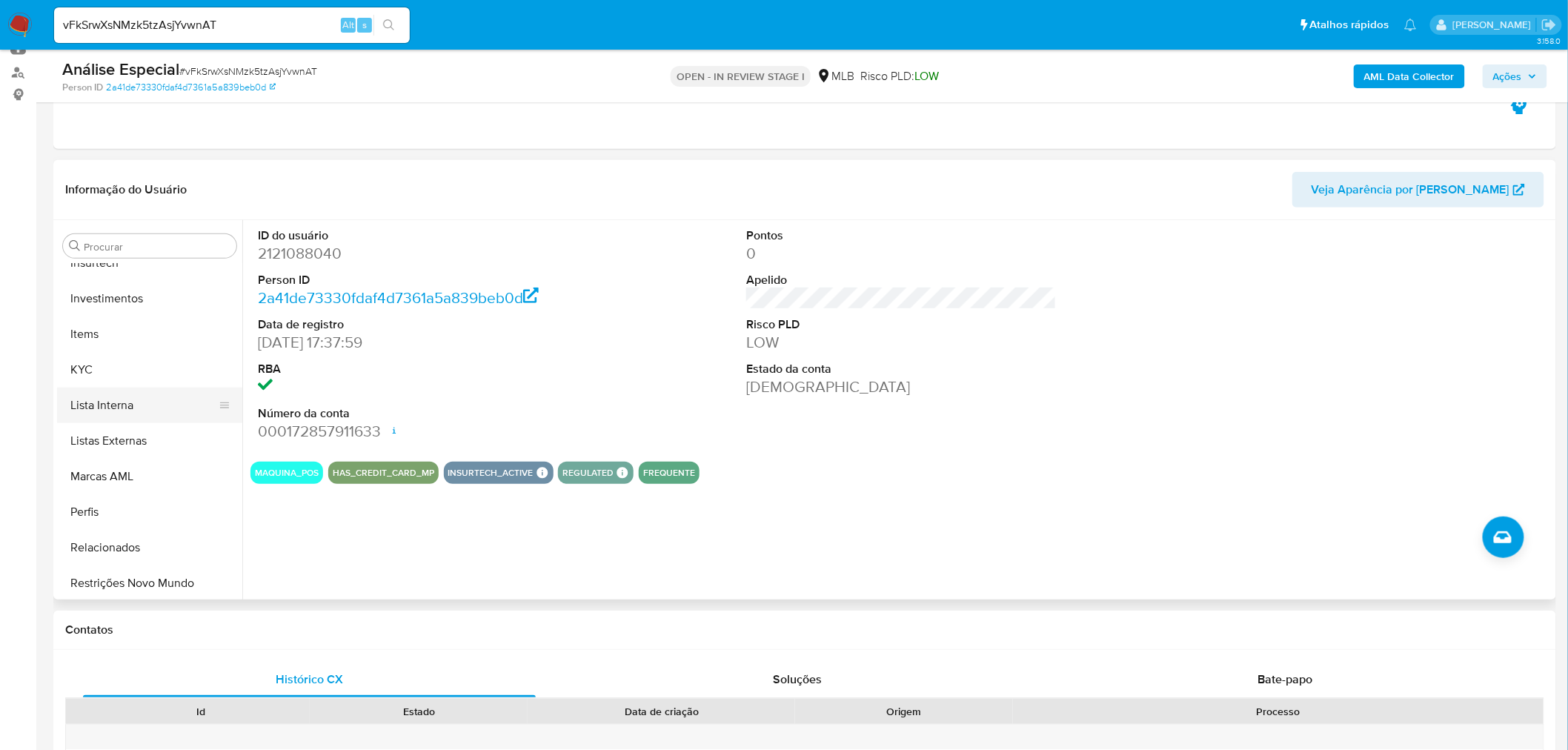
scroll to position [697, 0]
click at [105, 376] on button "KYC" at bounding box center [149, 367] width 185 height 36
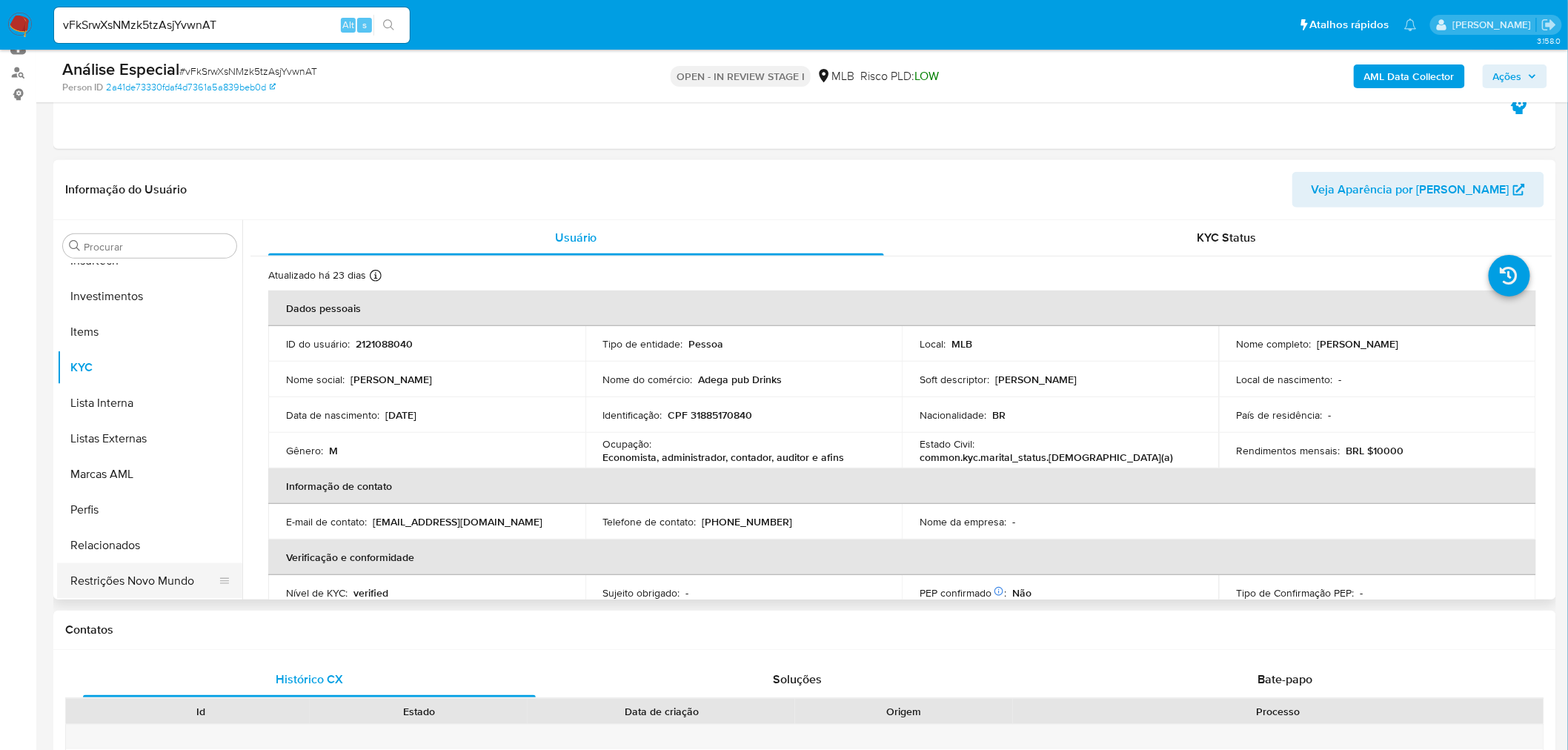
click at [171, 590] on button "Restrições Novo Mundo" at bounding box center [144, 581] width 174 height 36
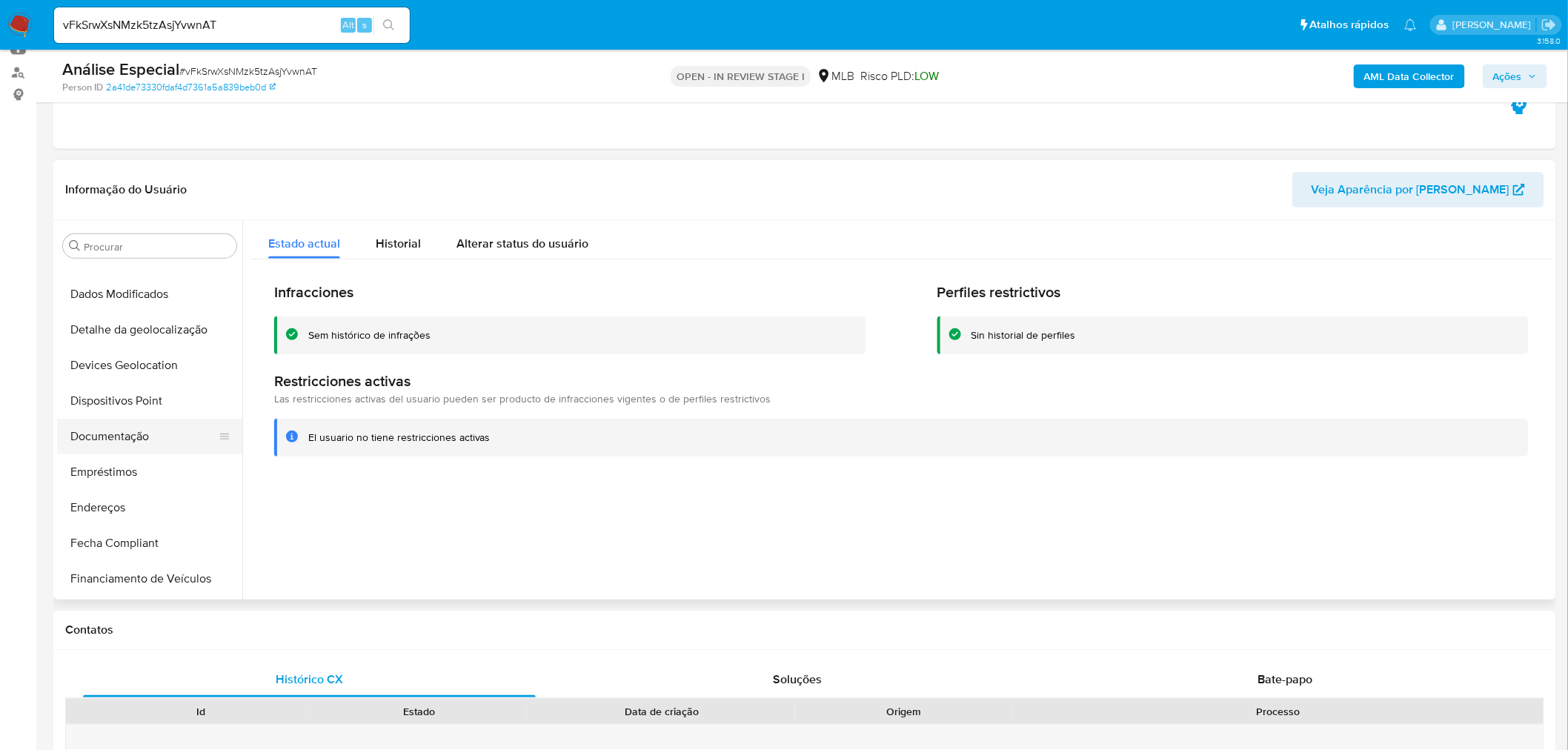
scroll to position [120, 0]
click at [159, 447] on button "Dispositivos Point" at bounding box center [144, 447] width 174 height 36
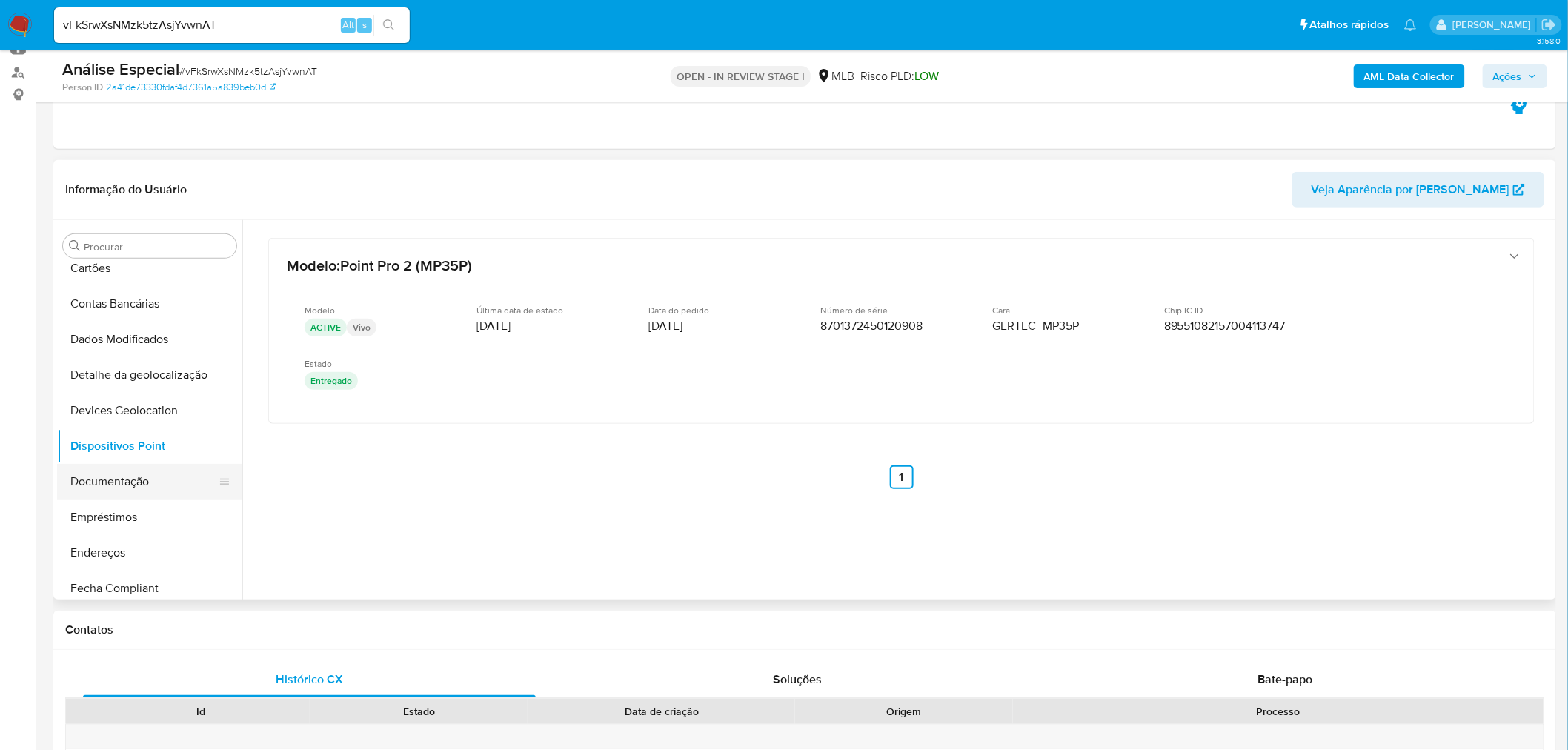
click at [107, 482] on button "Documentação" at bounding box center [144, 482] width 174 height 36
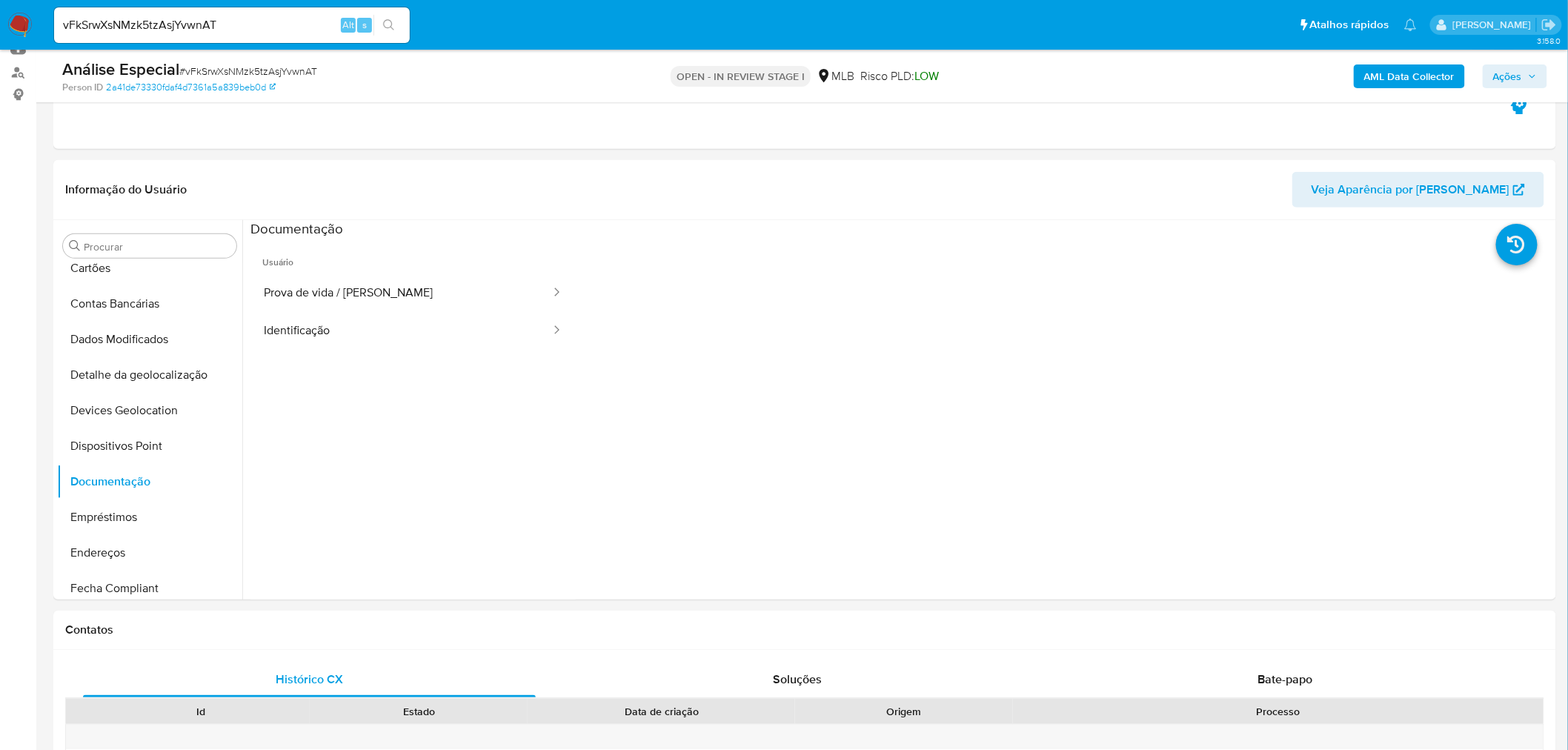
click at [312, 303] on button "Prova de vida / [PERSON_NAME]" at bounding box center [401, 293] width 302 height 38
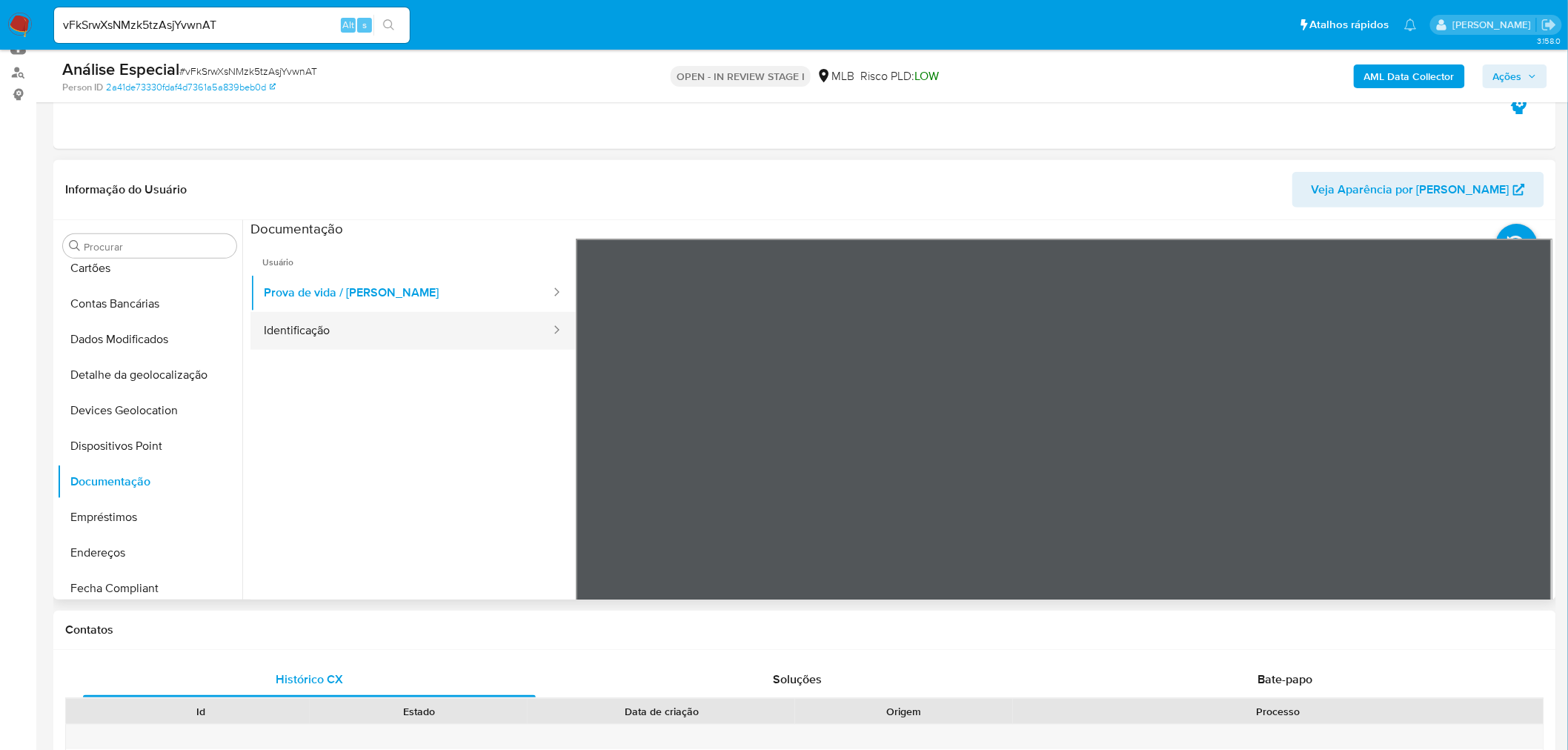
click at [327, 349] on ul "Usuário Prova de vida / Selfie Identificação" at bounding box center [413, 452] width 326 height 427
click at [335, 333] on button "Identificação" at bounding box center [401, 331] width 302 height 38
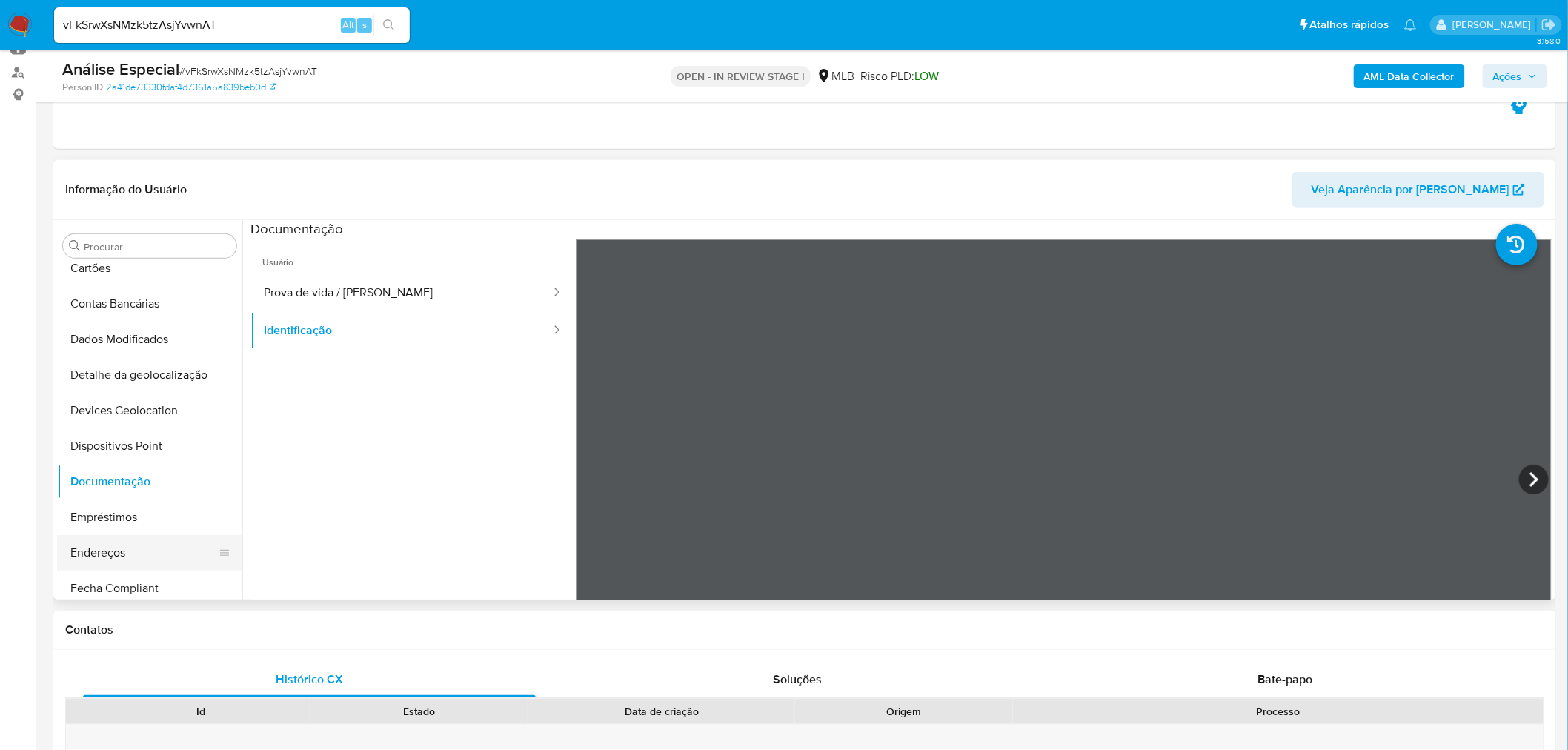
click at [112, 541] on button "Endereços" at bounding box center [144, 553] width 174 height 36
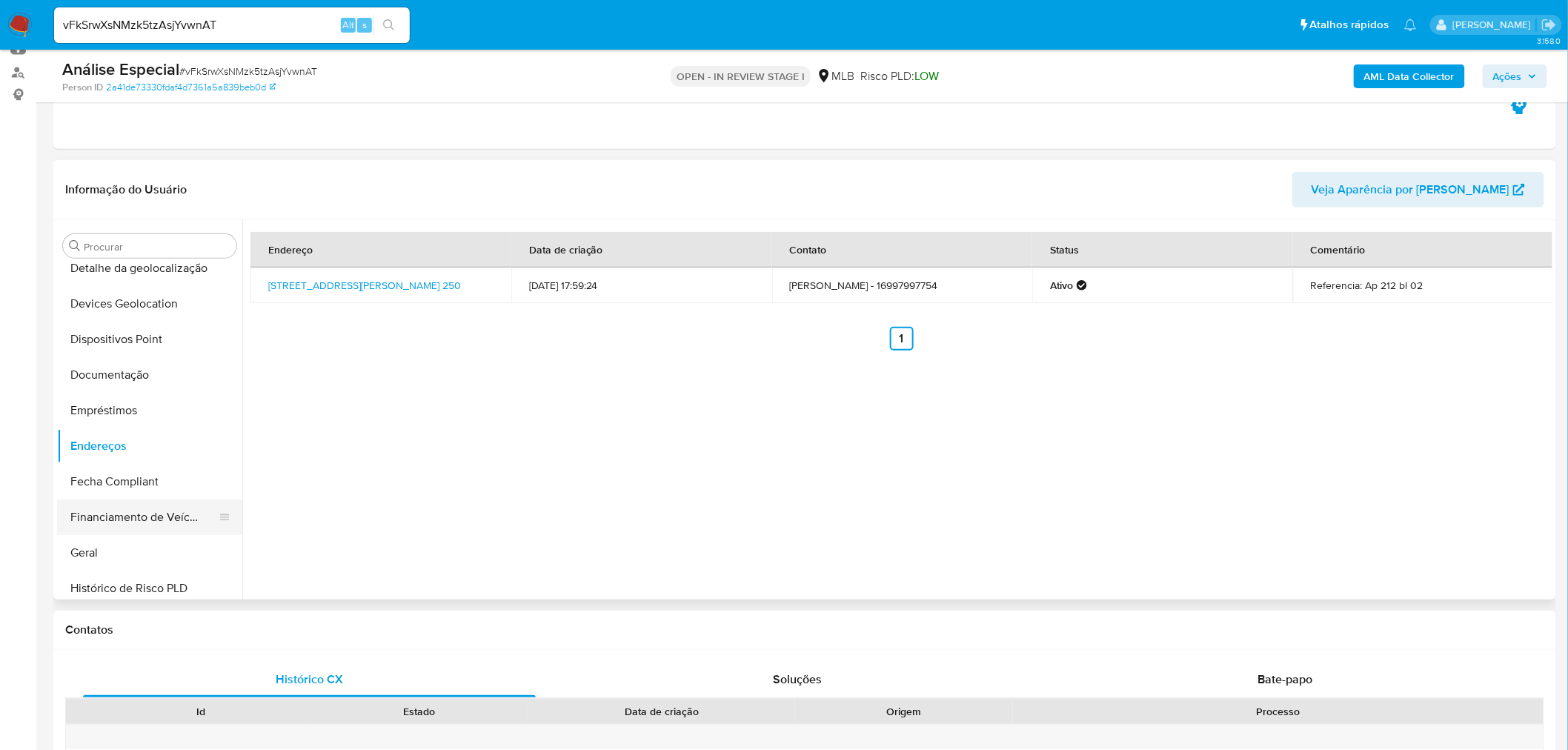
scroll to position [247, 0]
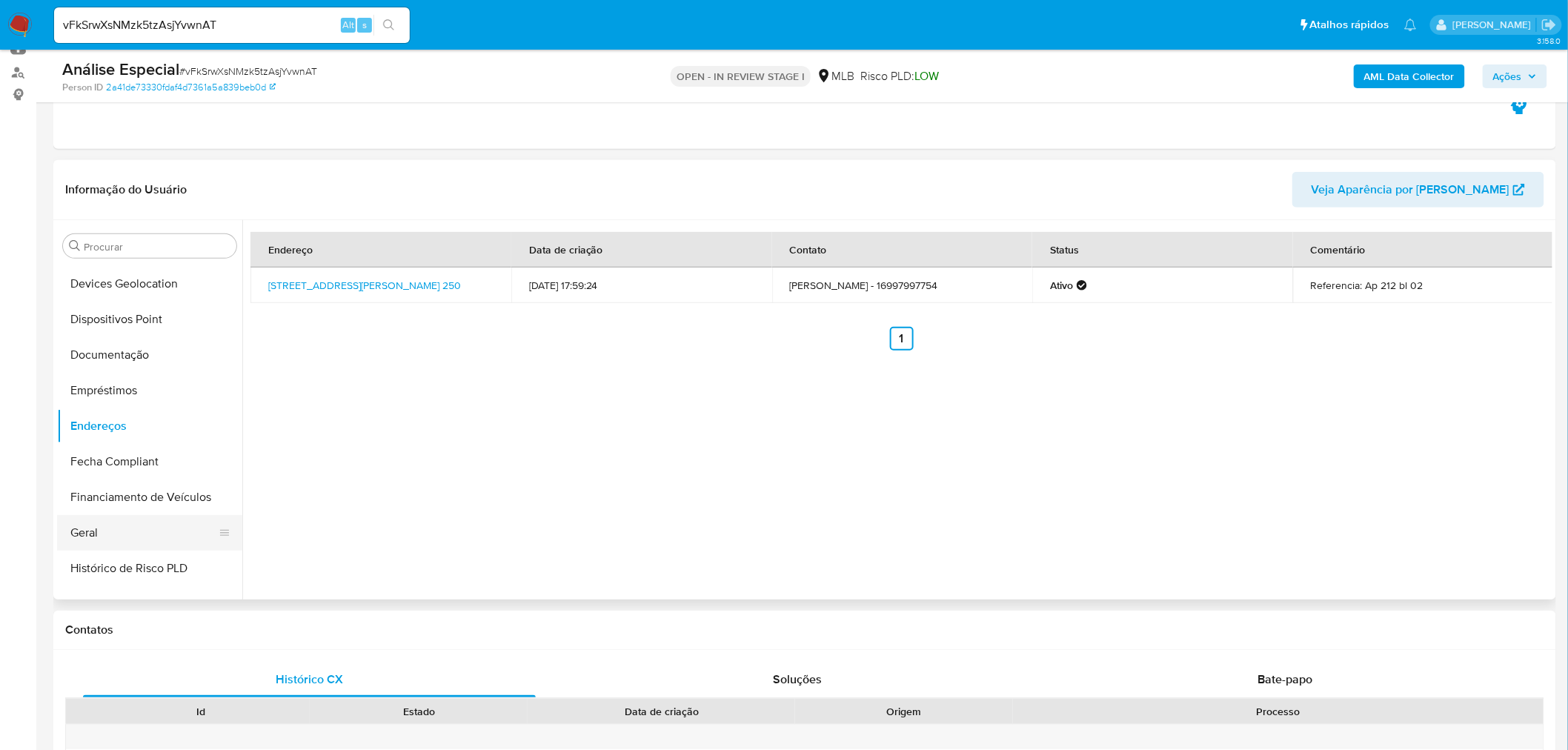
click at [83, 536] on button "Geral" at bounding box center [144, 533] width 174 height 36
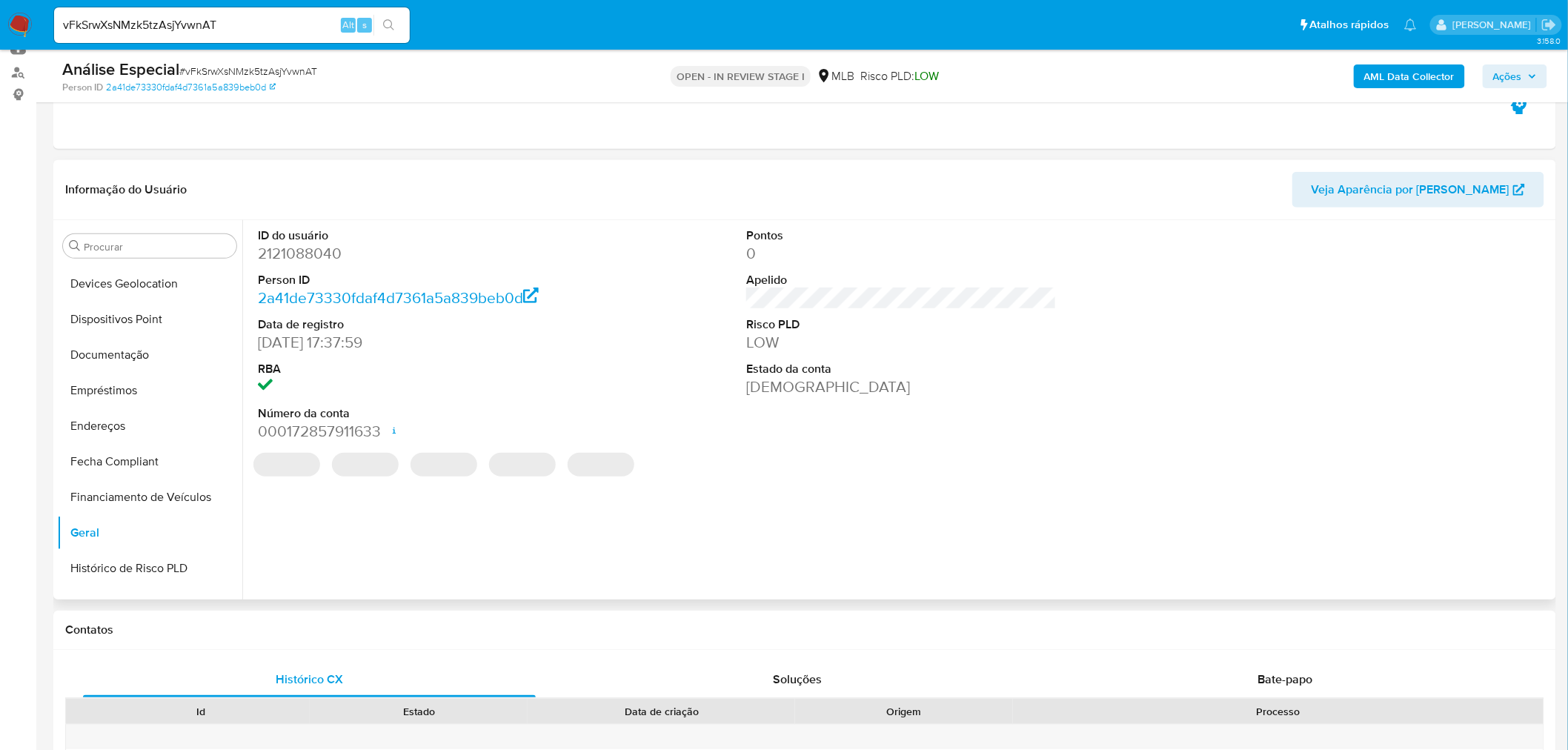
click at [300, 253] on dd "2121088040" at bounding box center [413, 253] width 310 height 20
copy dd "2121088040"
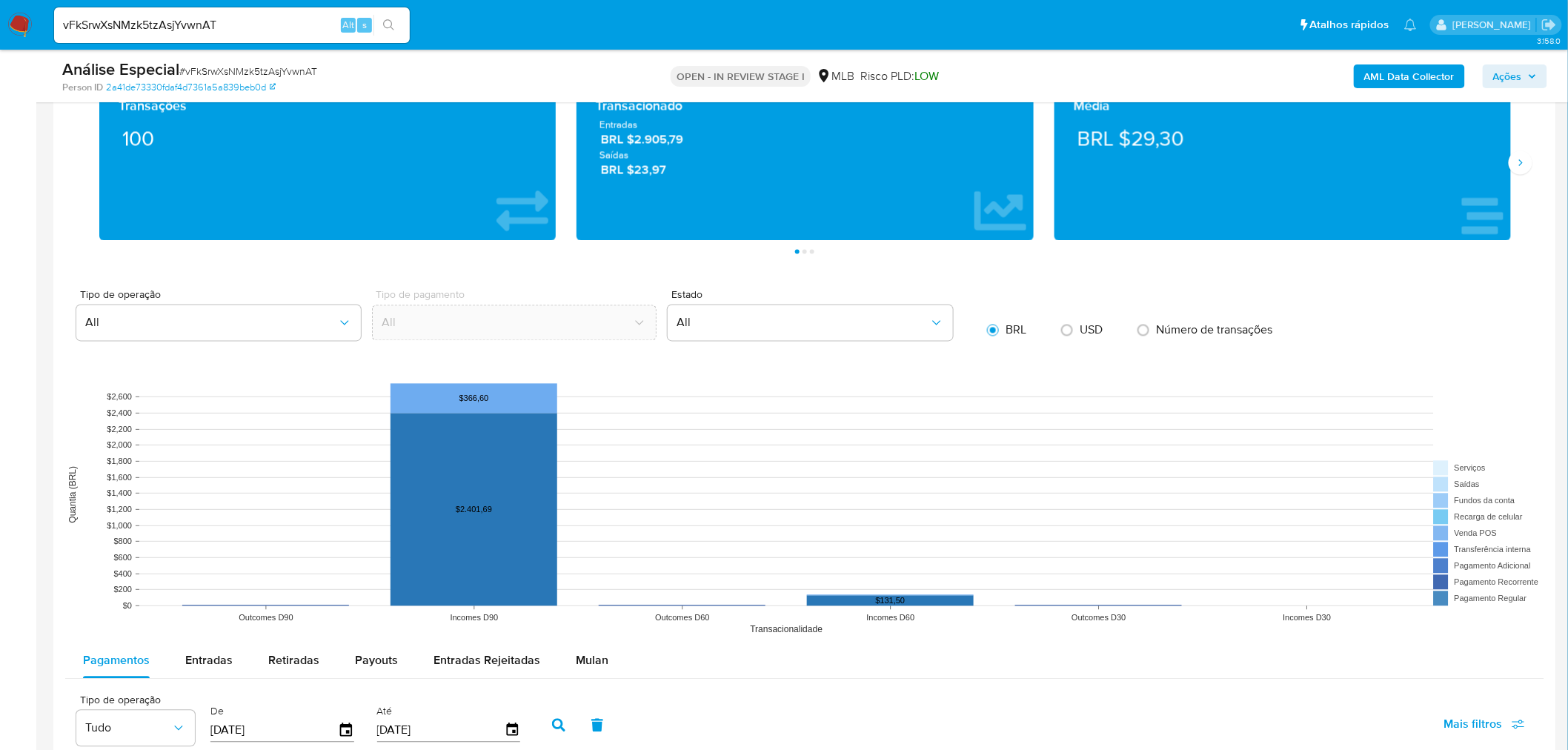
scroll to position [1399, 0]
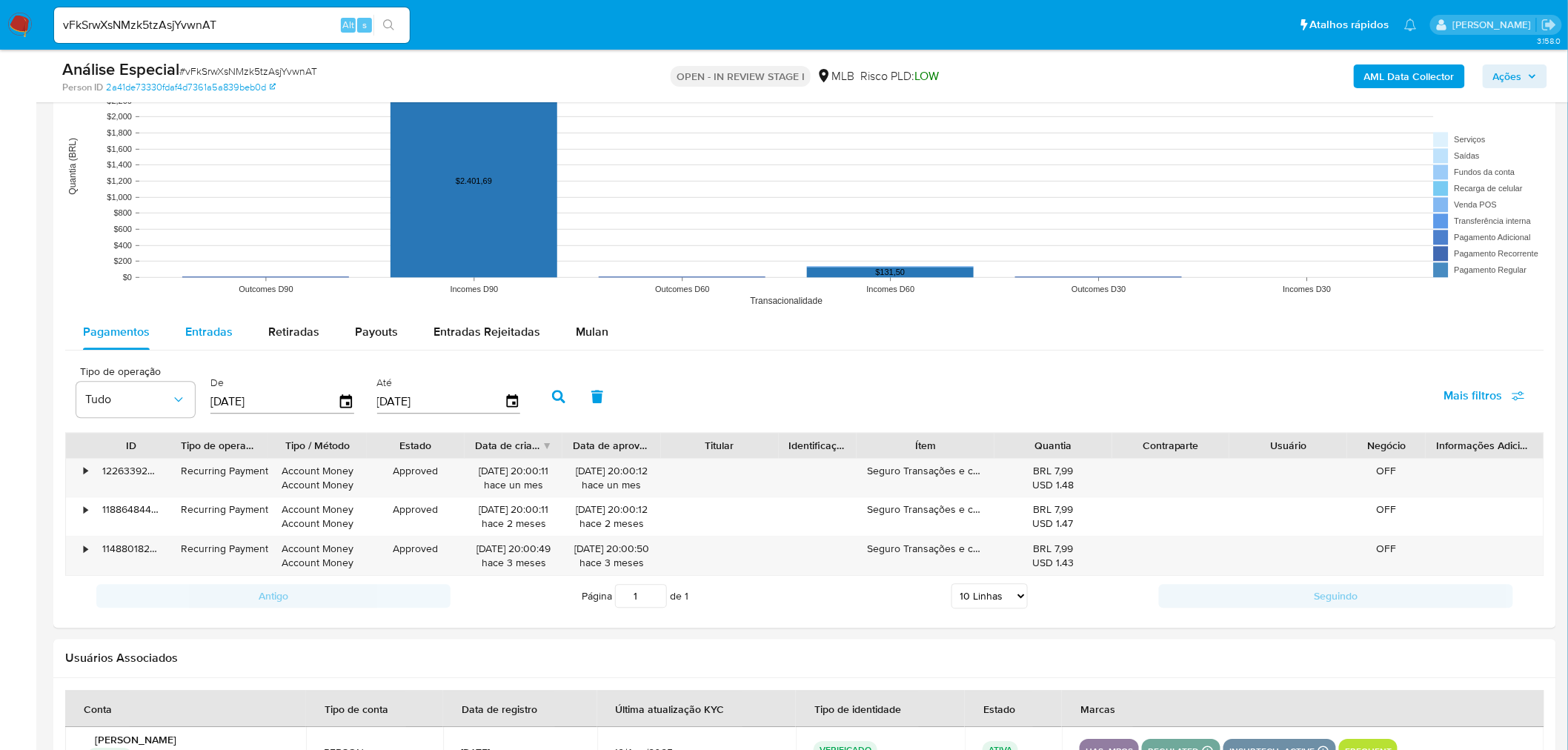
click at [221, 333] on span "Entradas" at bounding box center [209, 332] width 48 height 17
select select "10"
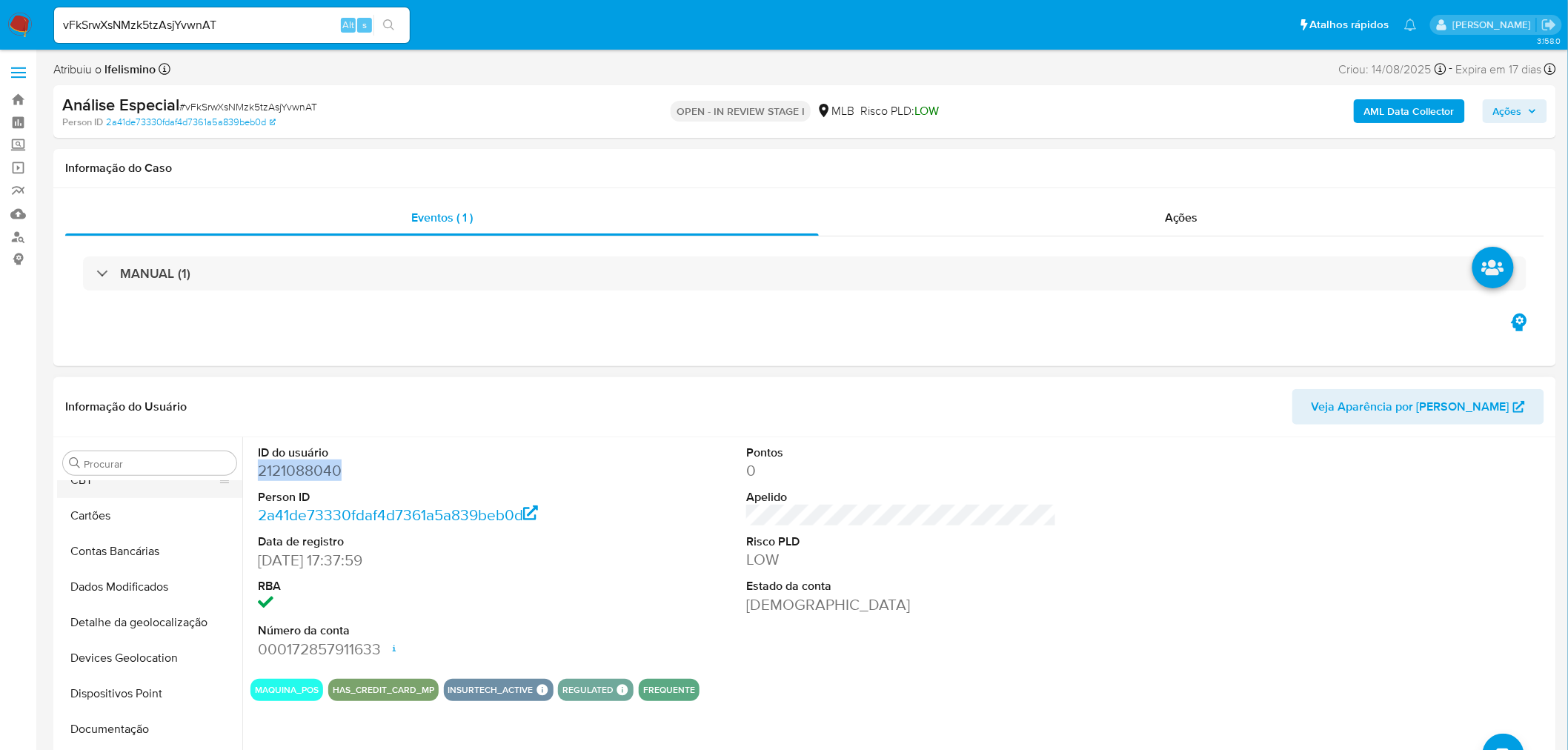
scroll to position [0, 0]
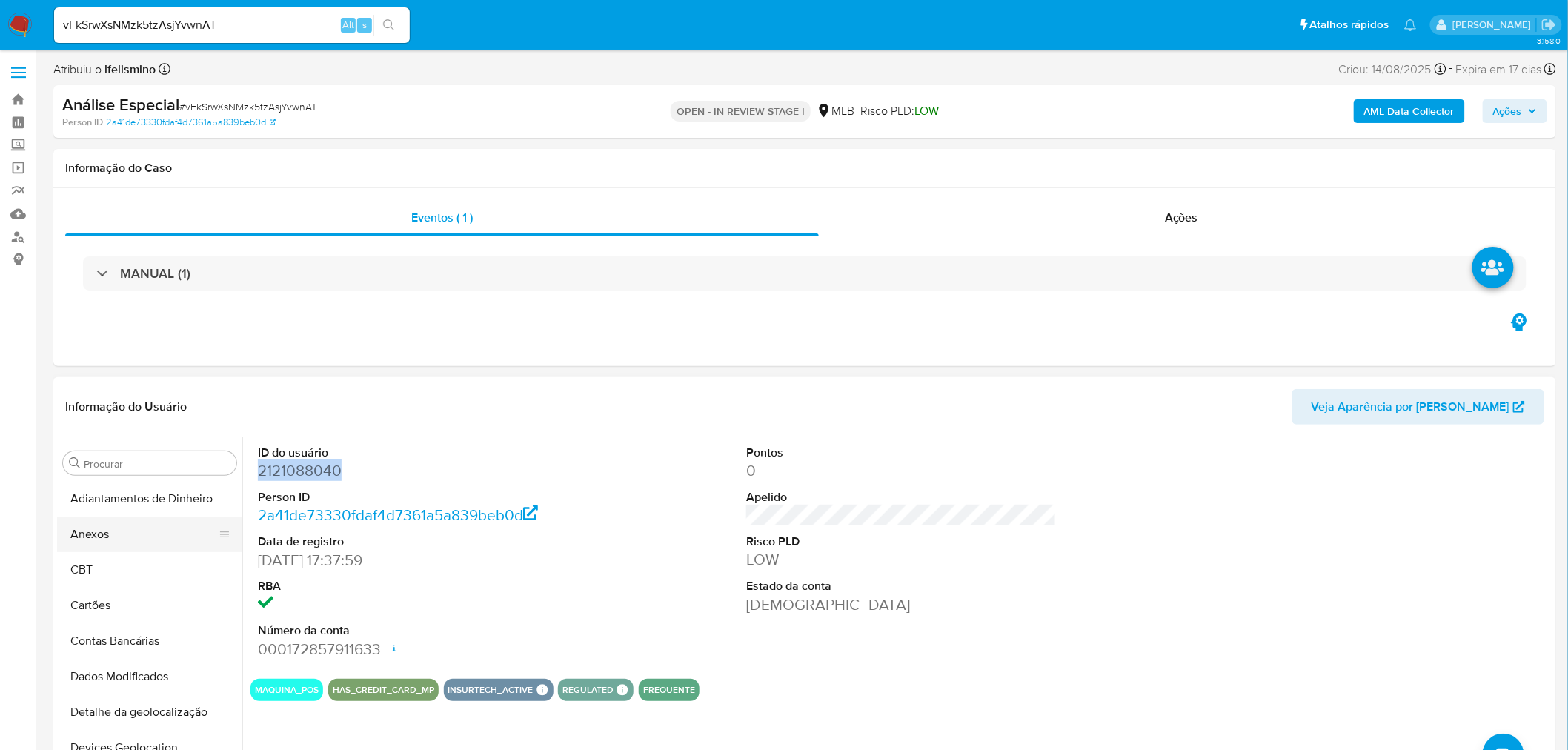
drag, startPoint x: 149, startPoint y: 541, endPoint x: 138, endPoint y: 532, distance: 14.2
click at [149, 539] on button "Anexos" at bounding box center [144, 534] width 174 height 36
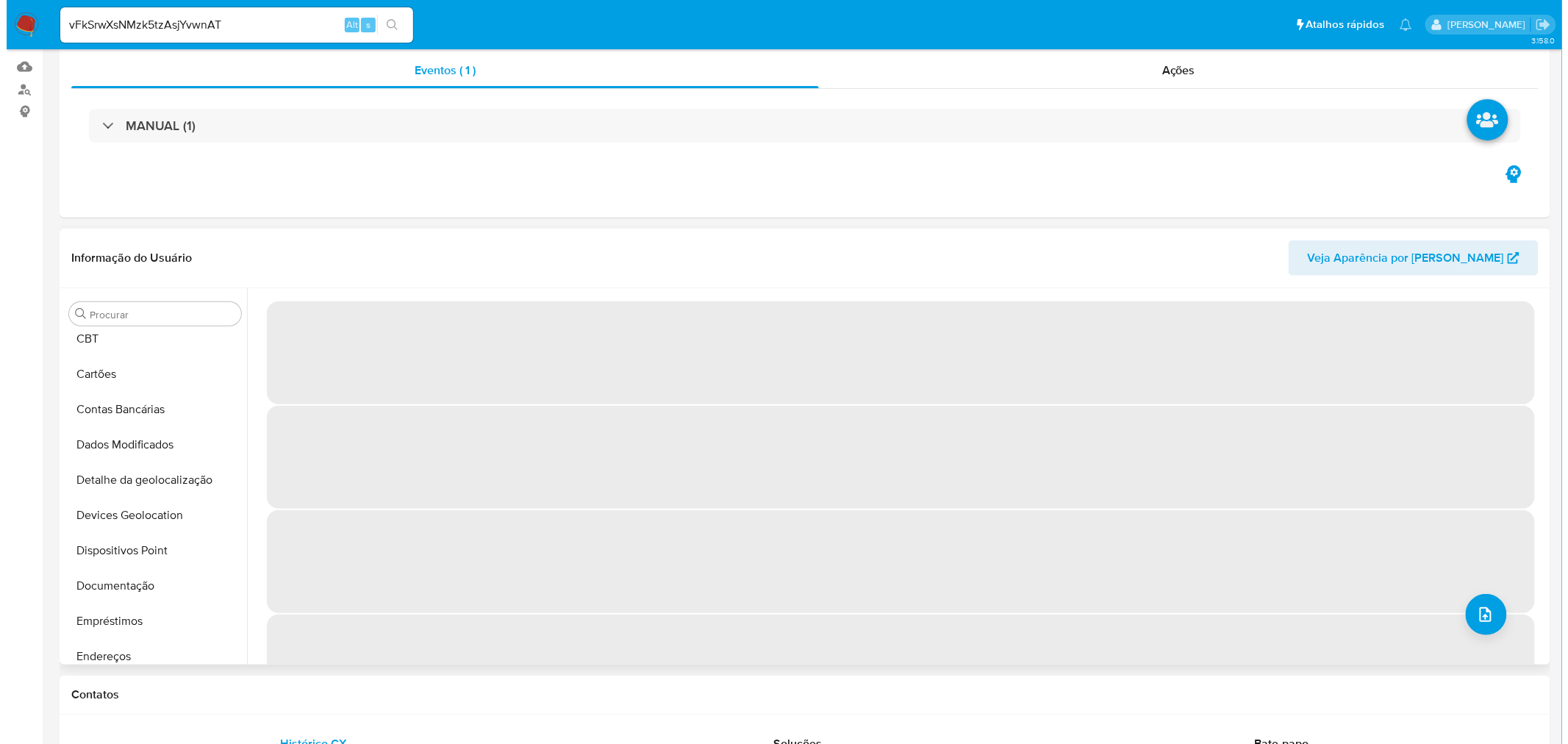
scroll to position [163, 0]
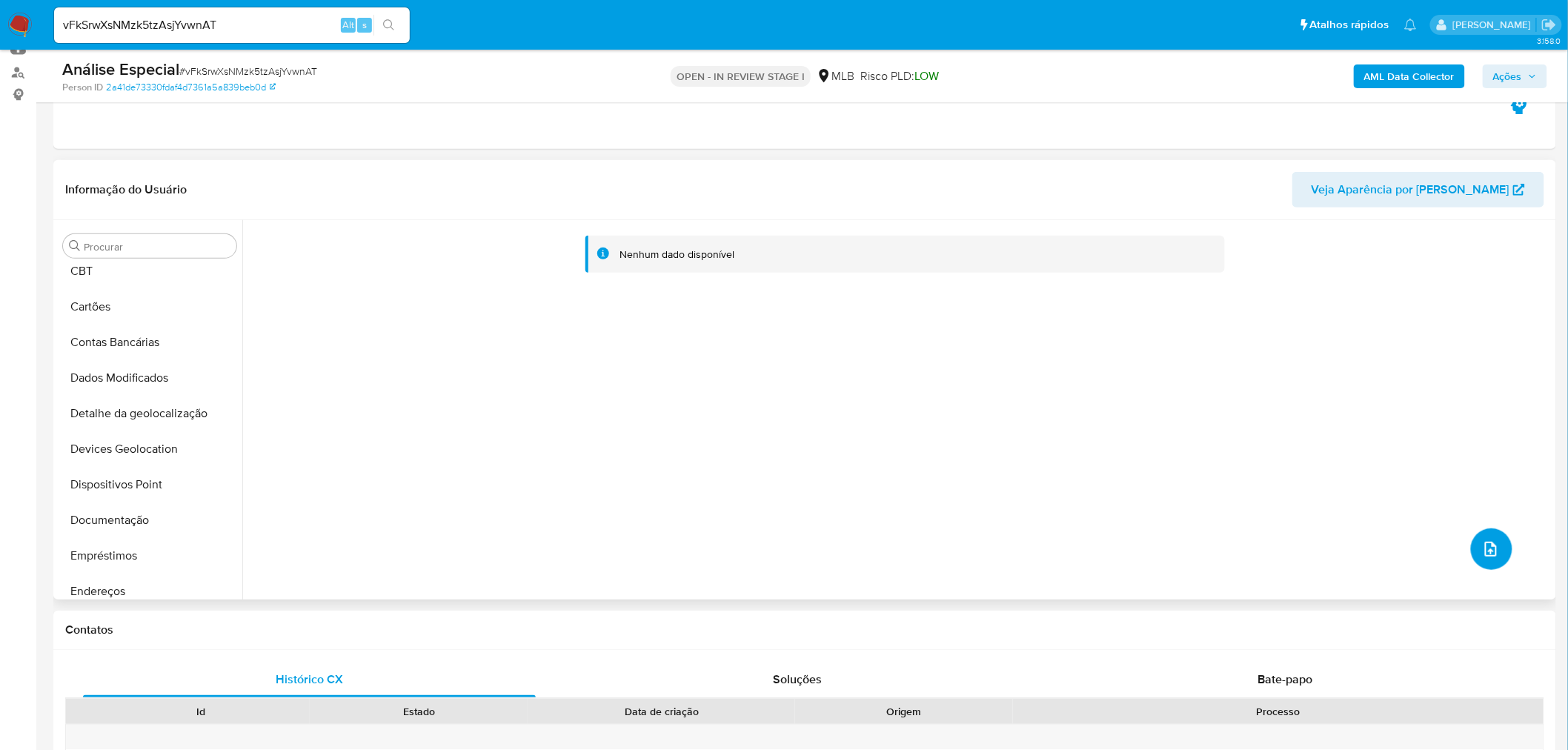
click at [1502, 551] on button "upload-file" at bounding box center [1491, 549] width 42 height 42
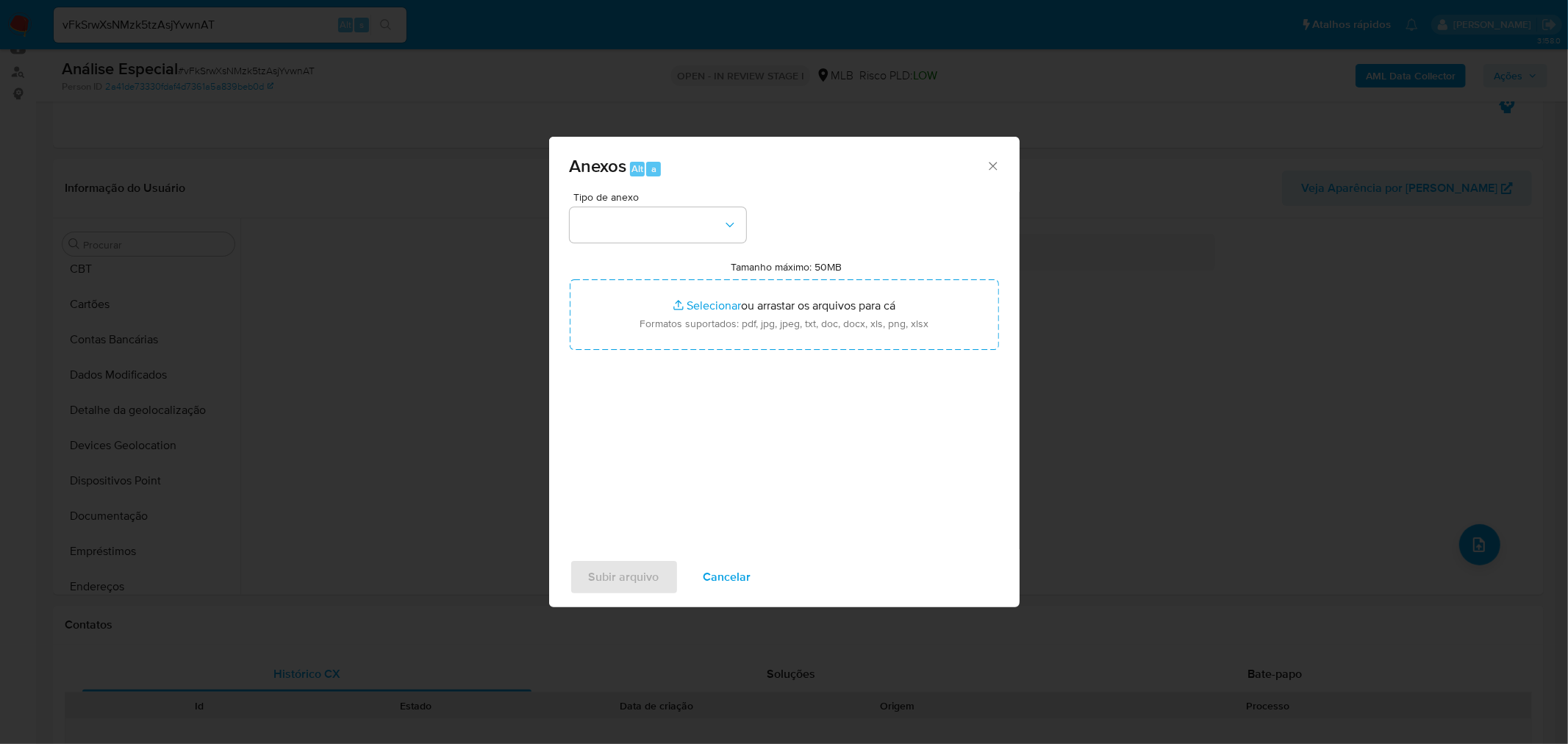
click at [690, 255] on div "Tipo de anexo Tamanho máximo: 50MB Selecionar arquivos Selecionar ou arrastar o…" at bounding box center [784, 365] width 429 height 347
click at [691, 227] on button "button" at bounding box center [658, 225] width 177 height 36
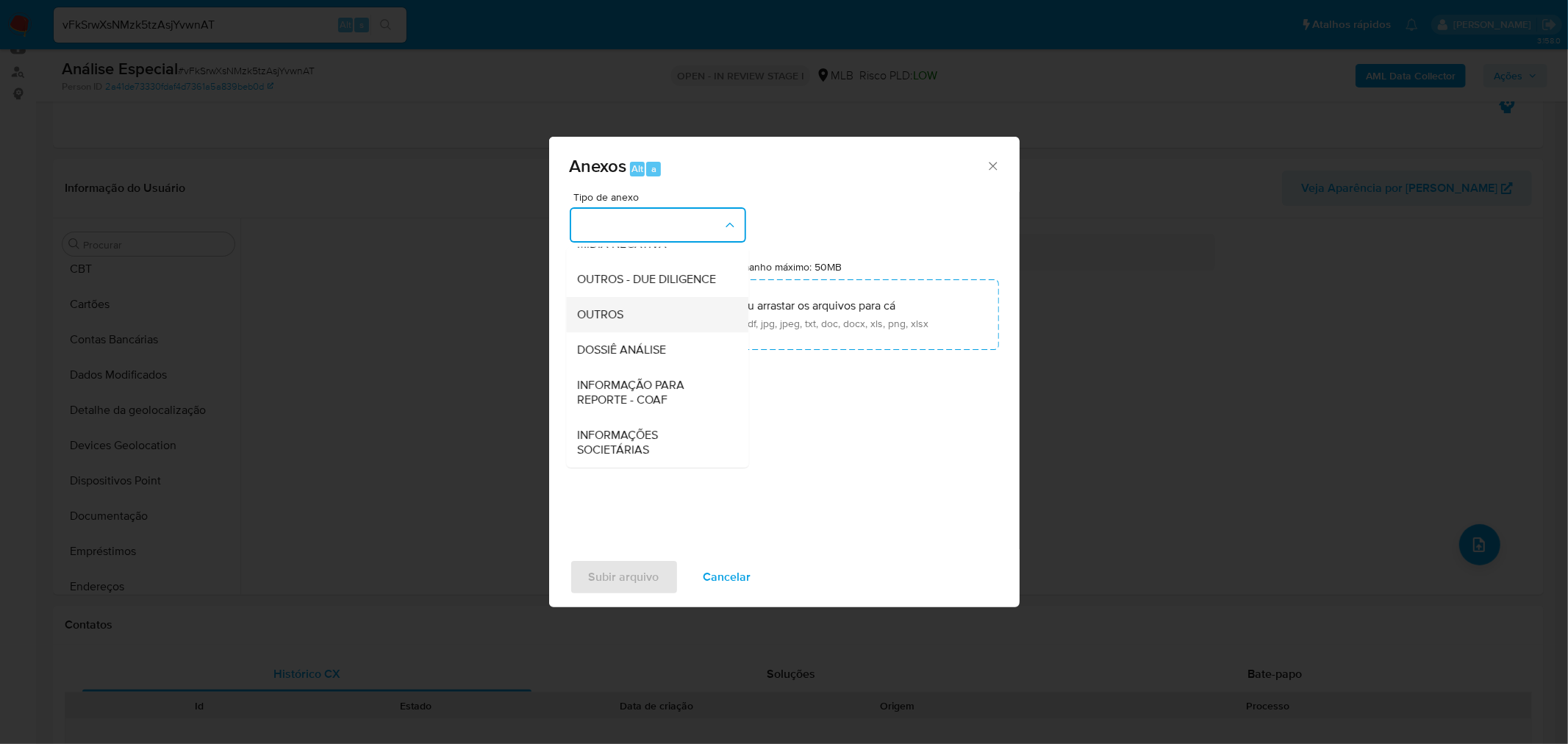
scroll to position [226, 0]
click at [620, 321] on div "OUTROS" at bounding box center [653, 314] width 150 height 36
click at [983, 125] on div "Anexos Alt a Tipo de anexo OUTROS Tamanho máximo: 50MB Selecionar arquivos Sele…" at bounding box center [784, 372] width 1568 height 744
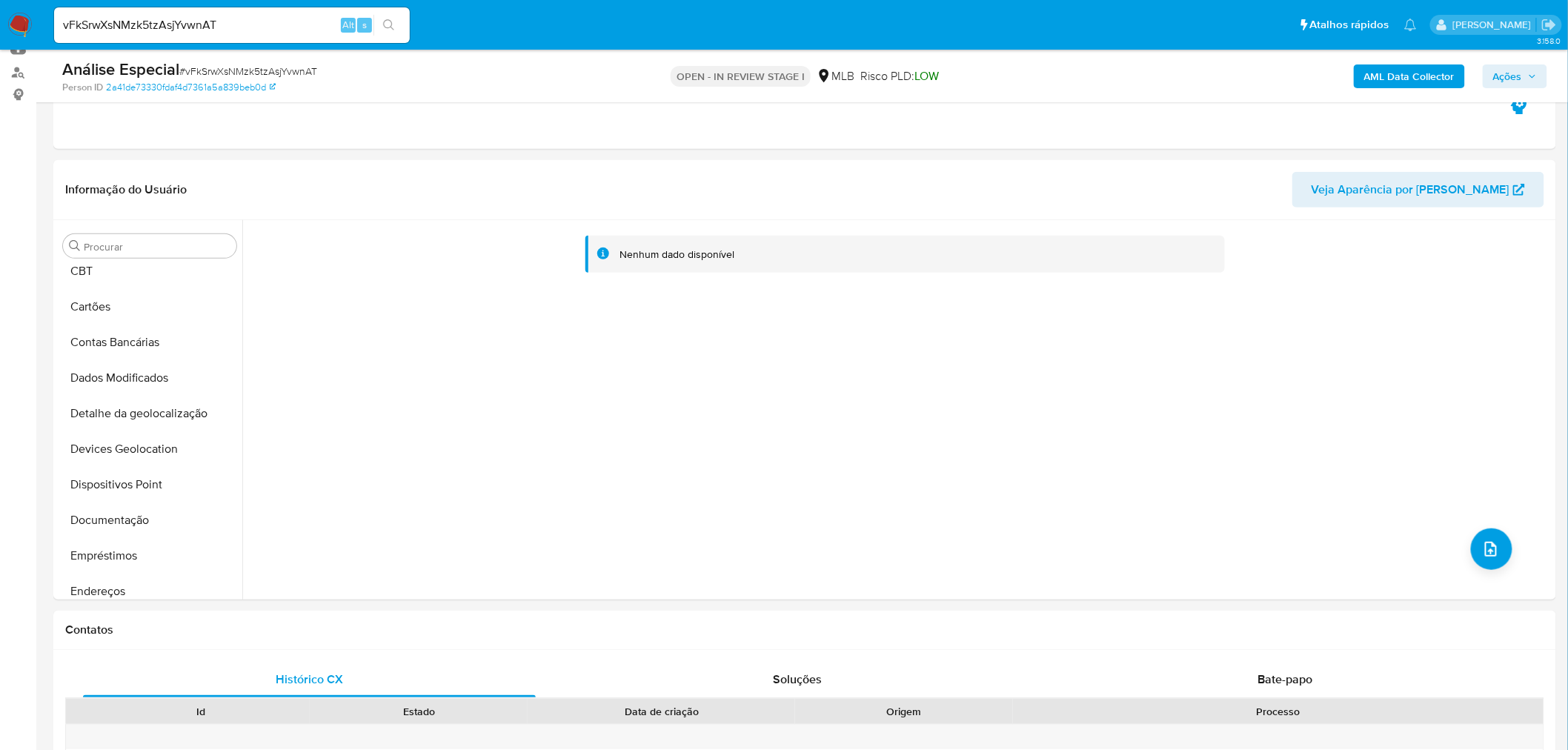
click at [1387, 83] on b "AML Data Collector" at bounding box center [1409, 77] width 90 height 24
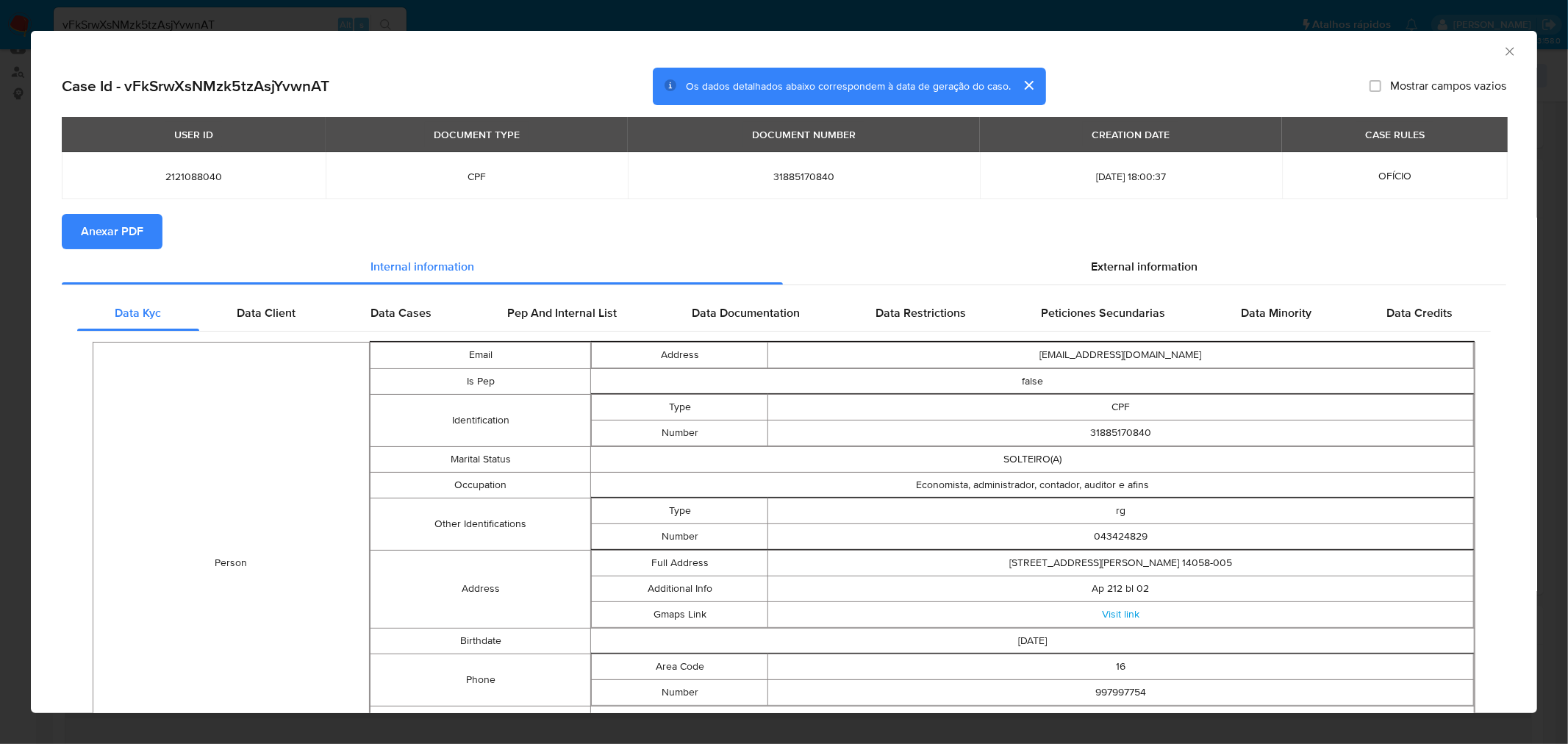
click at [133, 237] on span "Anexar PDF" at bounding box center [112, 232] width 63 height 32
click at [1503, 46] on icon "Fechar a janela" at bounding box center [1510, 51] width 14 height 14
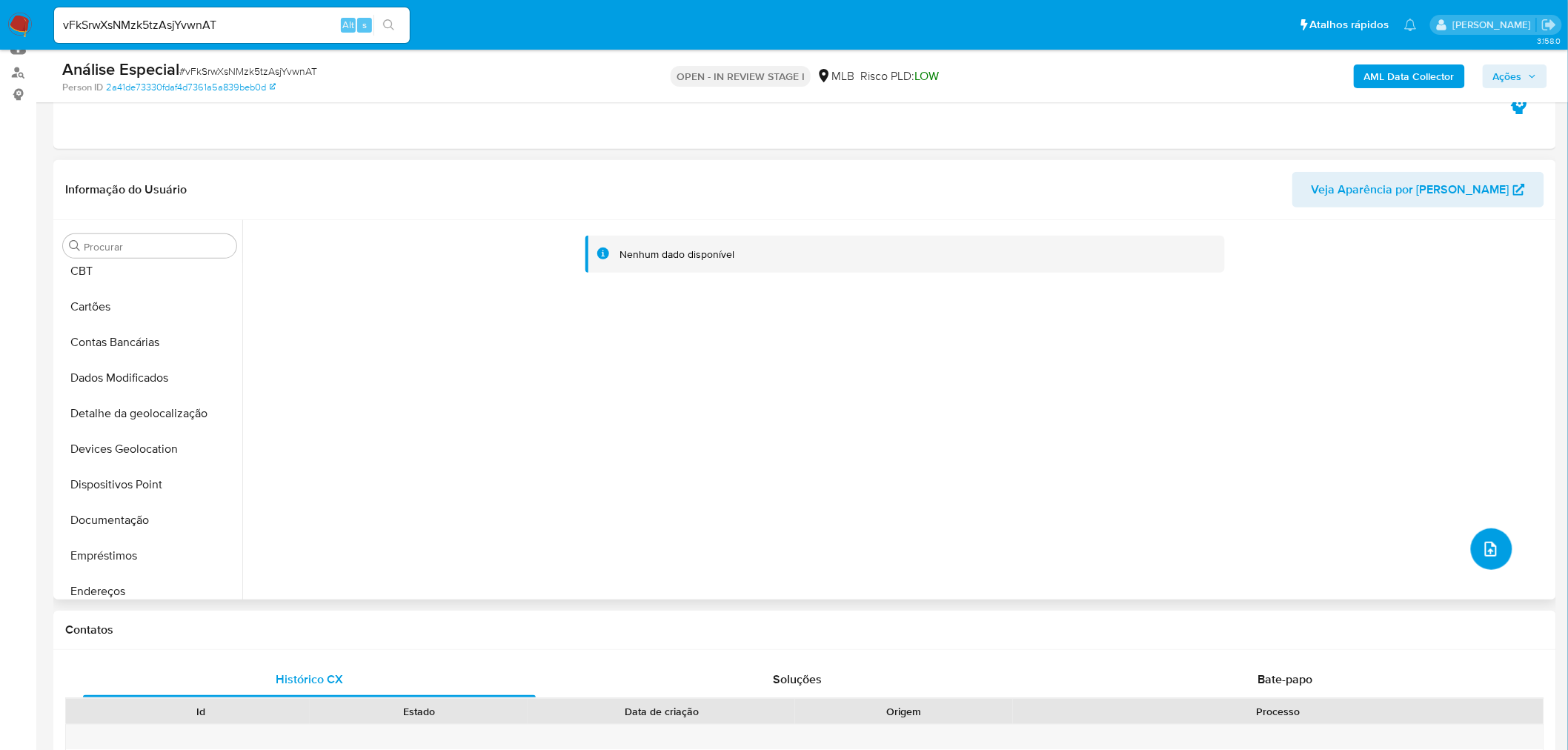
click at [1485, 551] on icon "upload-file" at bounding box center [1491, 549] width 12 height 14
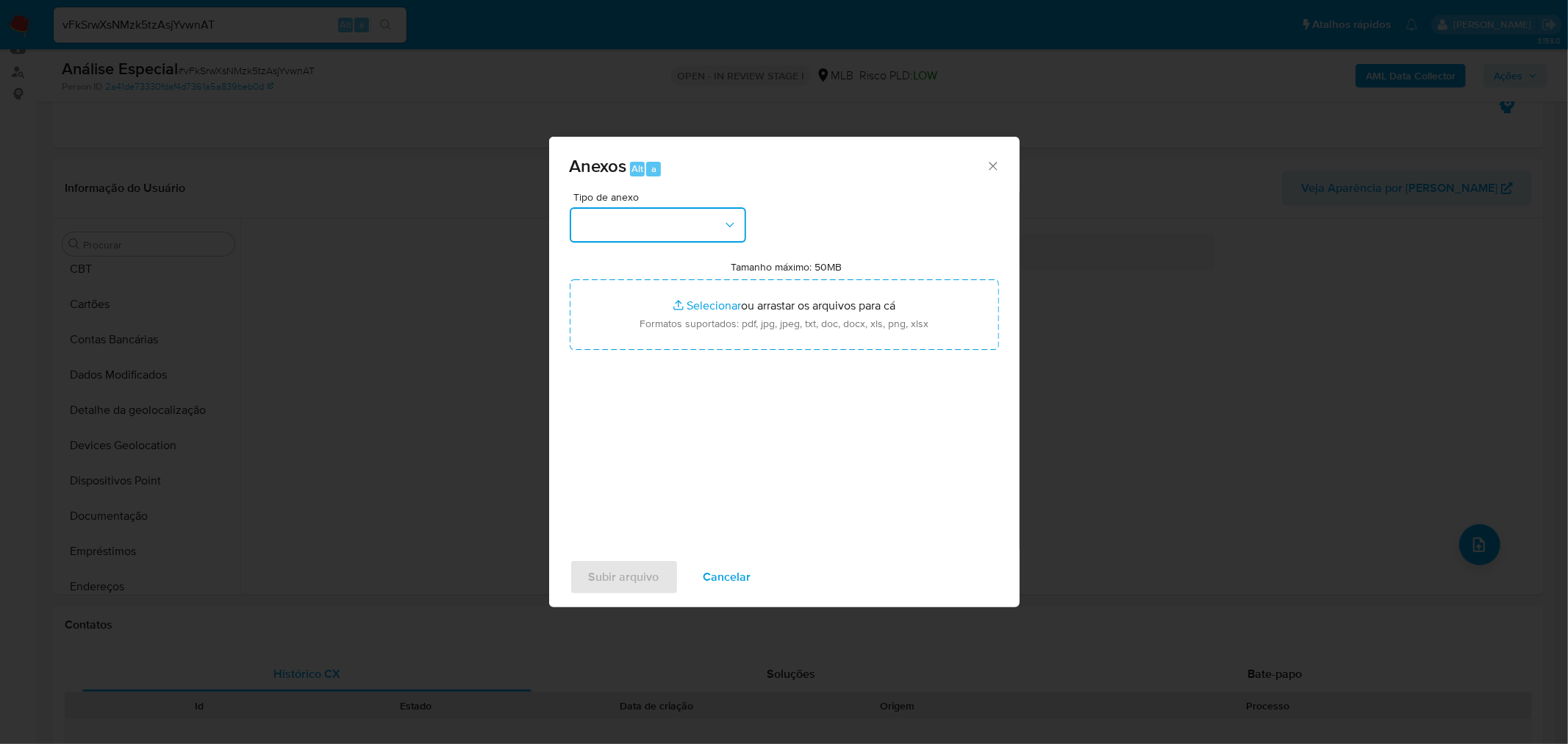
click at [691, 228] on button "button" at bounding box center [658, 225] width 177 height 36
click at [653, 319] on div "OUTROS" at bounding box center [653, 314] width 150 height 36
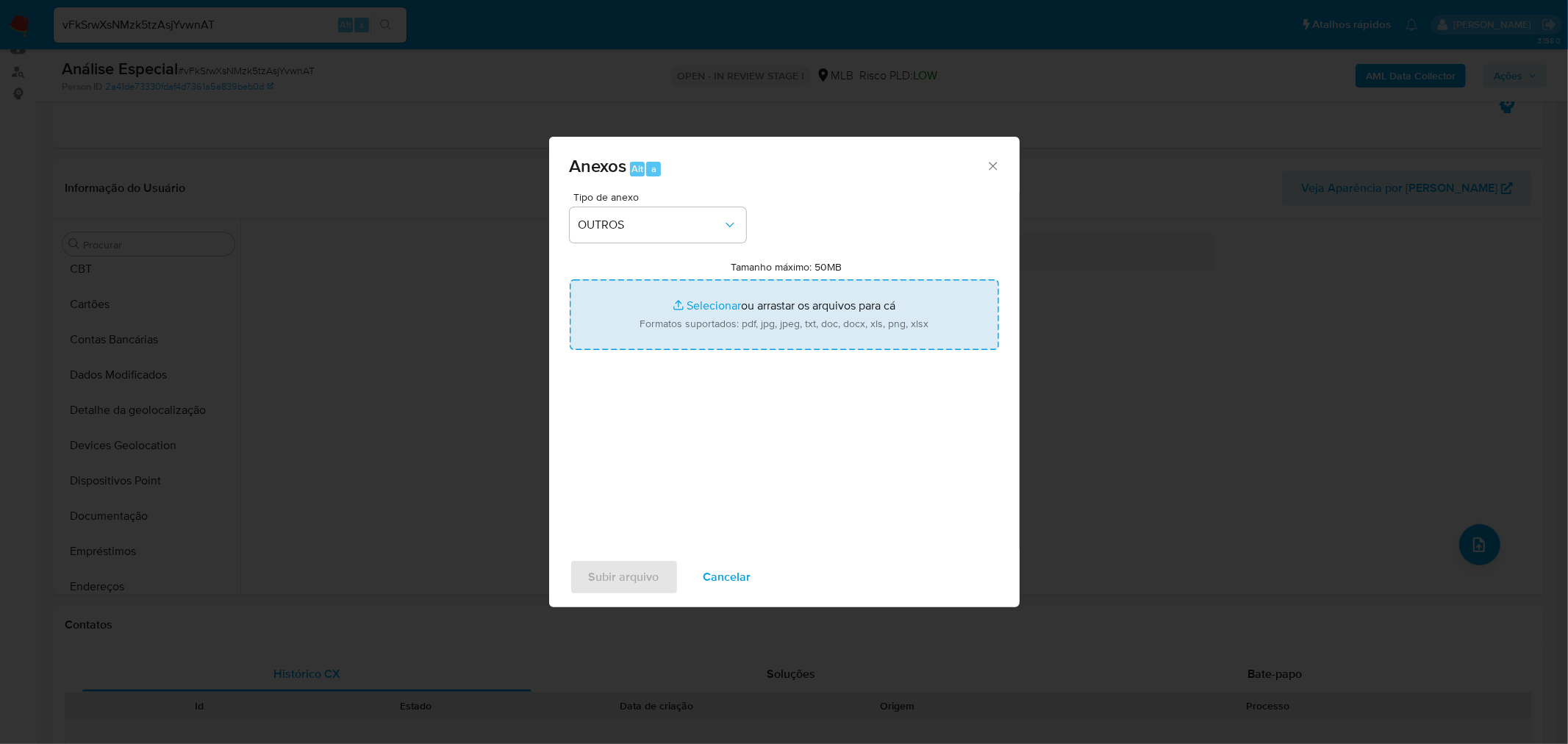
type input "C:\fakepath\Mulan 2121088040_2025_09_11_07_38_36 [PERSON_NAME].pdf"
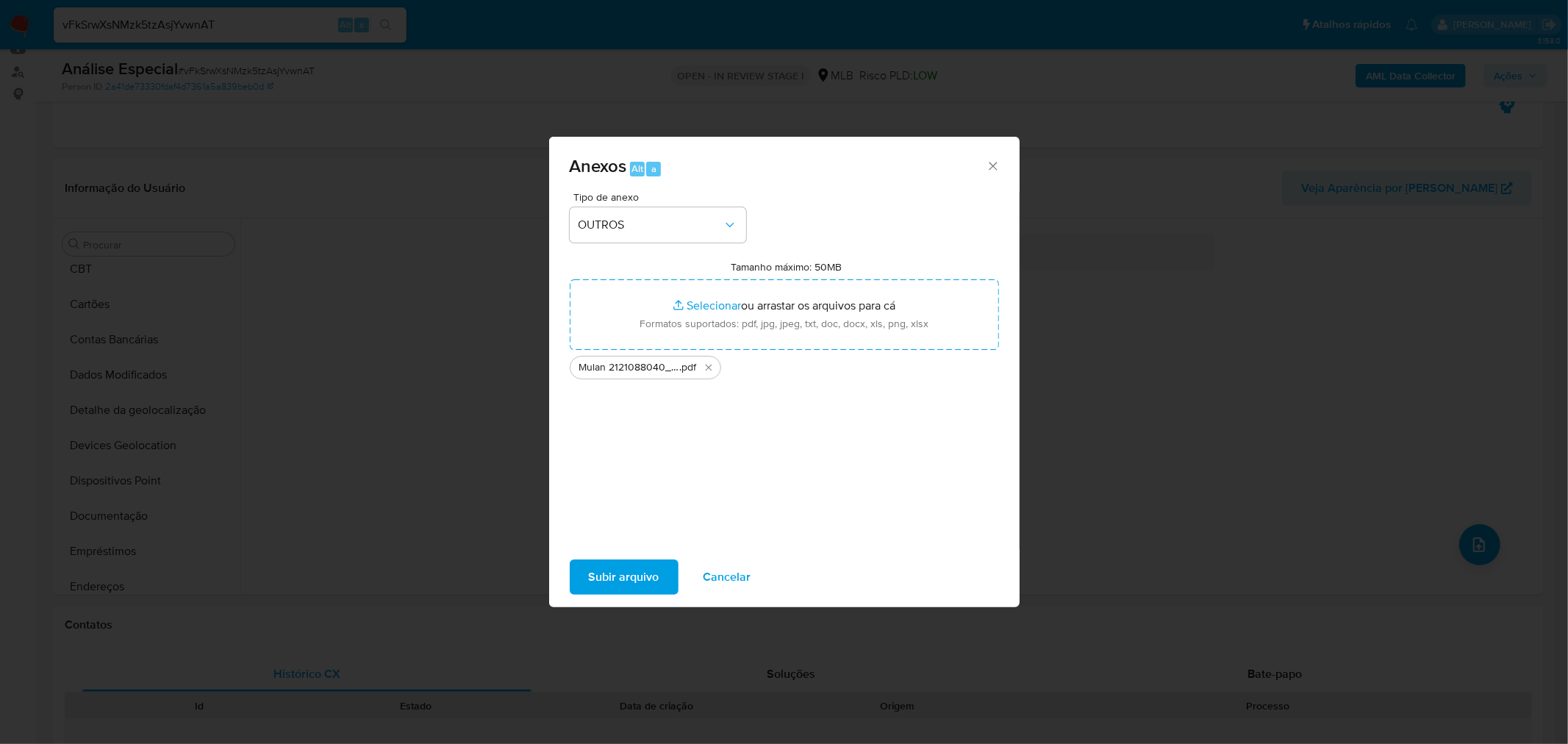
click at [621, 585] on span "Subir arquivo" at bounding box center [624, 577] width 70 height 32
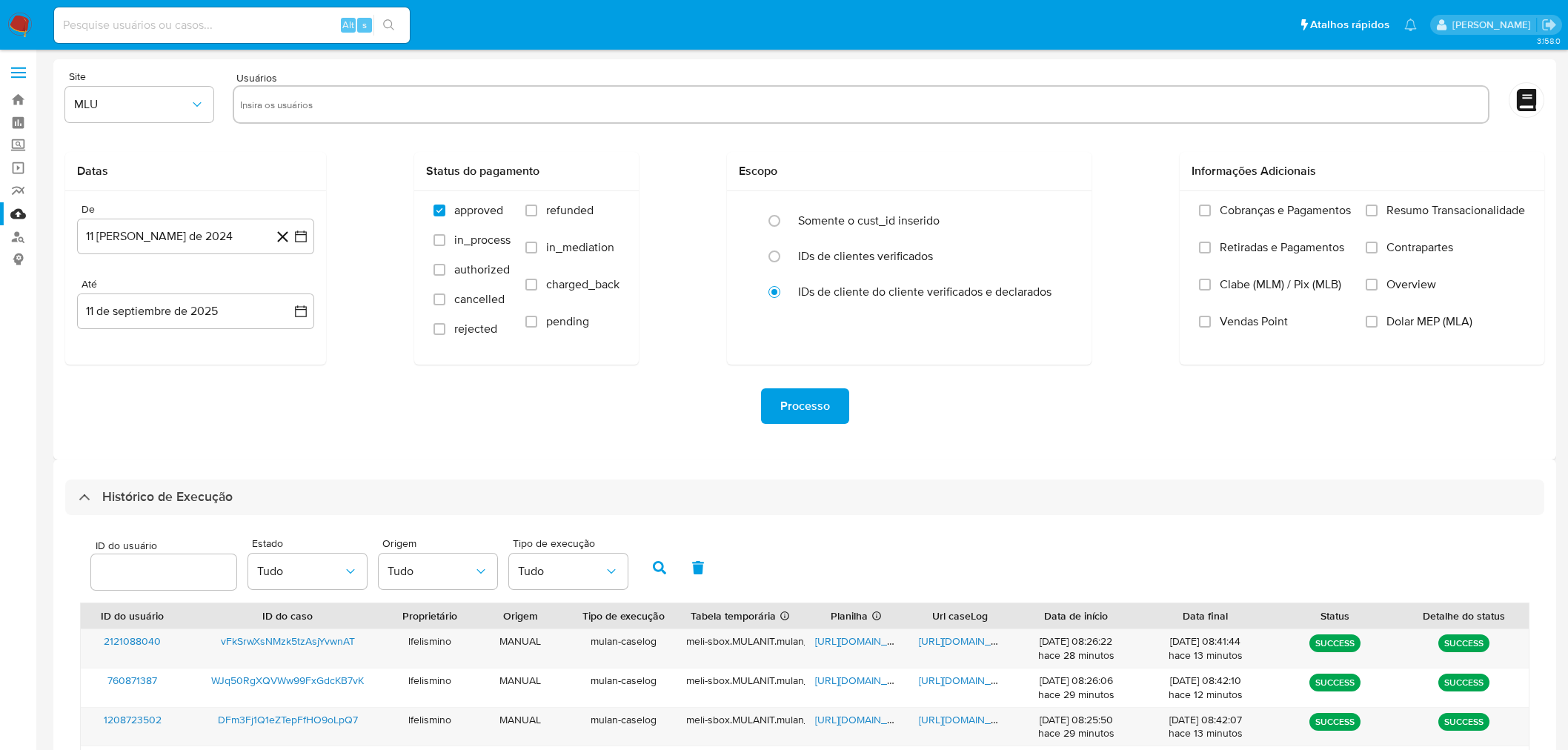
select select "10"
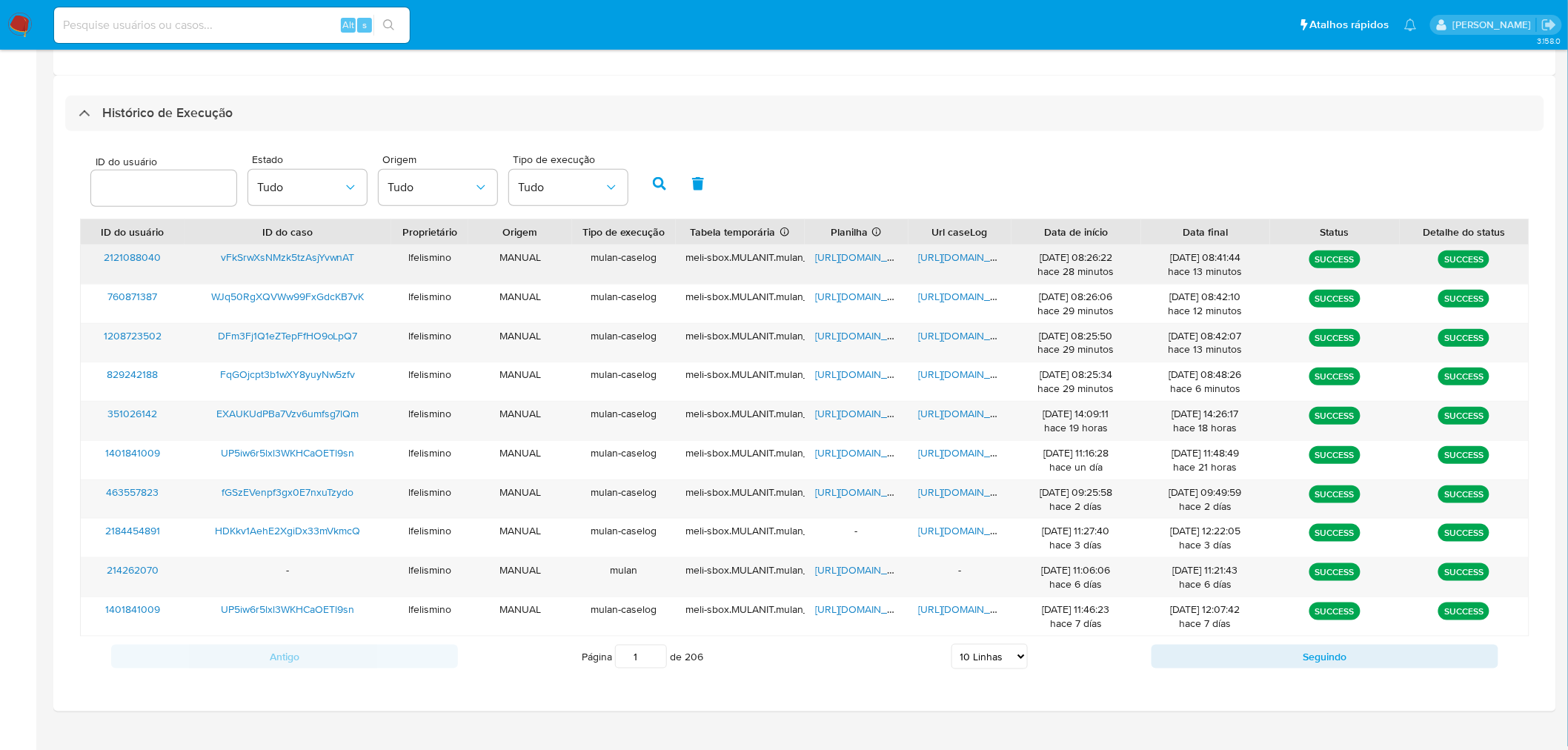
click at [949, 257] on span "https://docs.google.com/document/d/1kl2EYocW2VKUDJy7g6K_celgqb_pW9p11Bu5hhE0hkY…" at bounding box center [970, 257] width 102 height 14
click at [862, 260] on span "https://docs.google.com/spreadsheets/d/1z0qW86B6jpwwHn2WnmyMTDXfGnyS5NJlquM4Hmk…" at bounding box center [867, 257] width 102 height 14
